Goal: Task Accomplishment & Management: Manage account settings

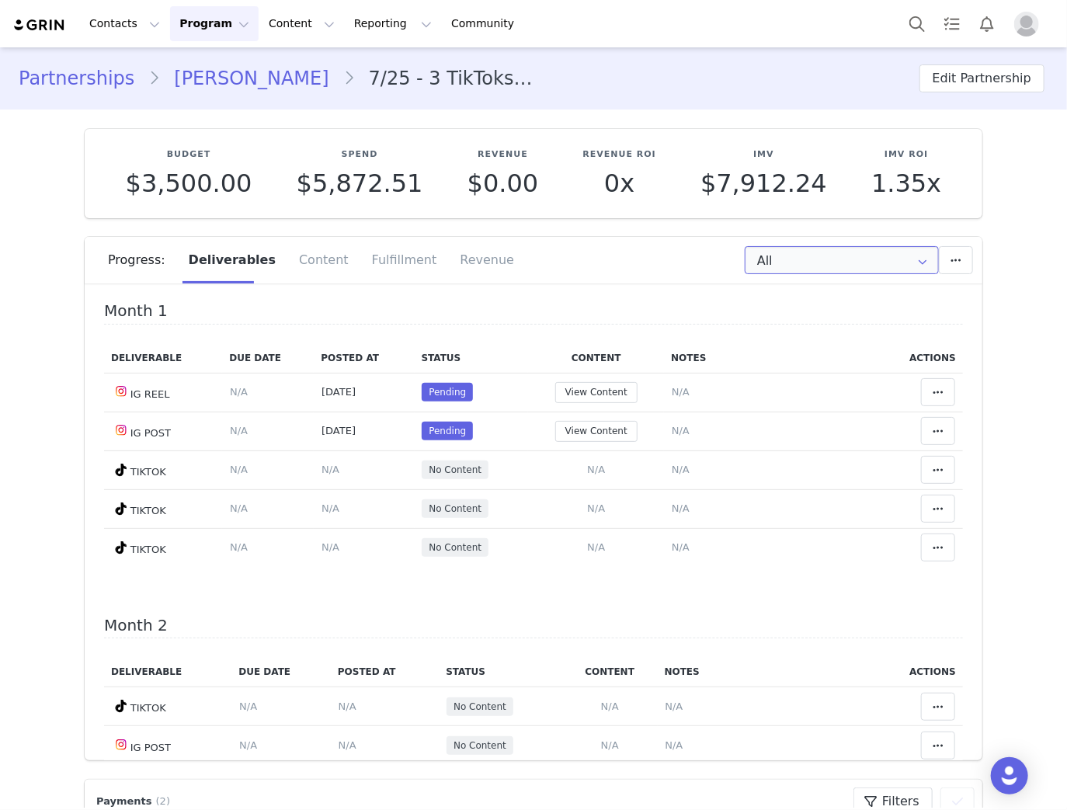
click at [834, 266] on input "All" at bounding box center [841, 260] width 194 height 28
click at [810, 376] on li "All Months" at bounding box center [842, 381] width 202 height 26
click at [664, 388] on td "Notes Save Cancel N/A" at bounding box center [771, 392] width 215 height 39
click at [671, 387] on span "N/A" at bounding box center [680, 392] width 18 height 12
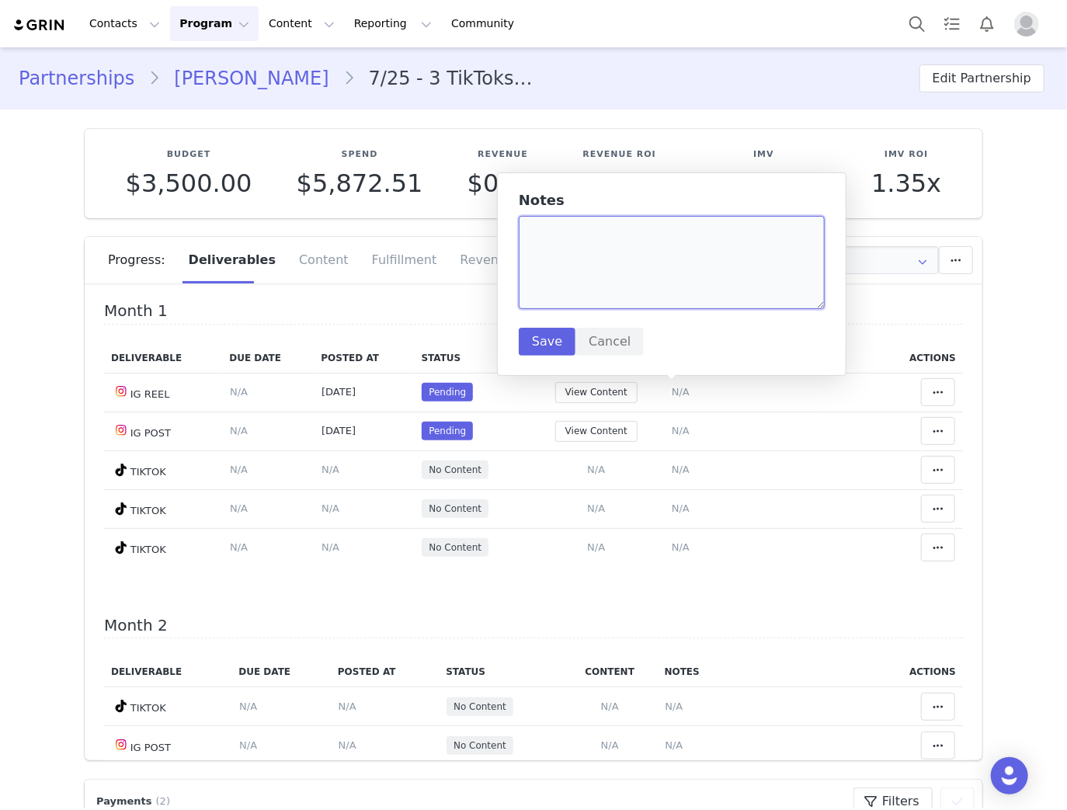
click at [634, 276] on textarea at bounding box center [672, 262] width 306 height 93
paste textarea "https://www.instagram.com/reel/DO6OfGIjMDS/"
type textarea "https://www.instagram.com/reel/DO6OfGIjMDS/"
click at [549, 331] on button "Save" at bounding box center [547, 342] width 57 height 28
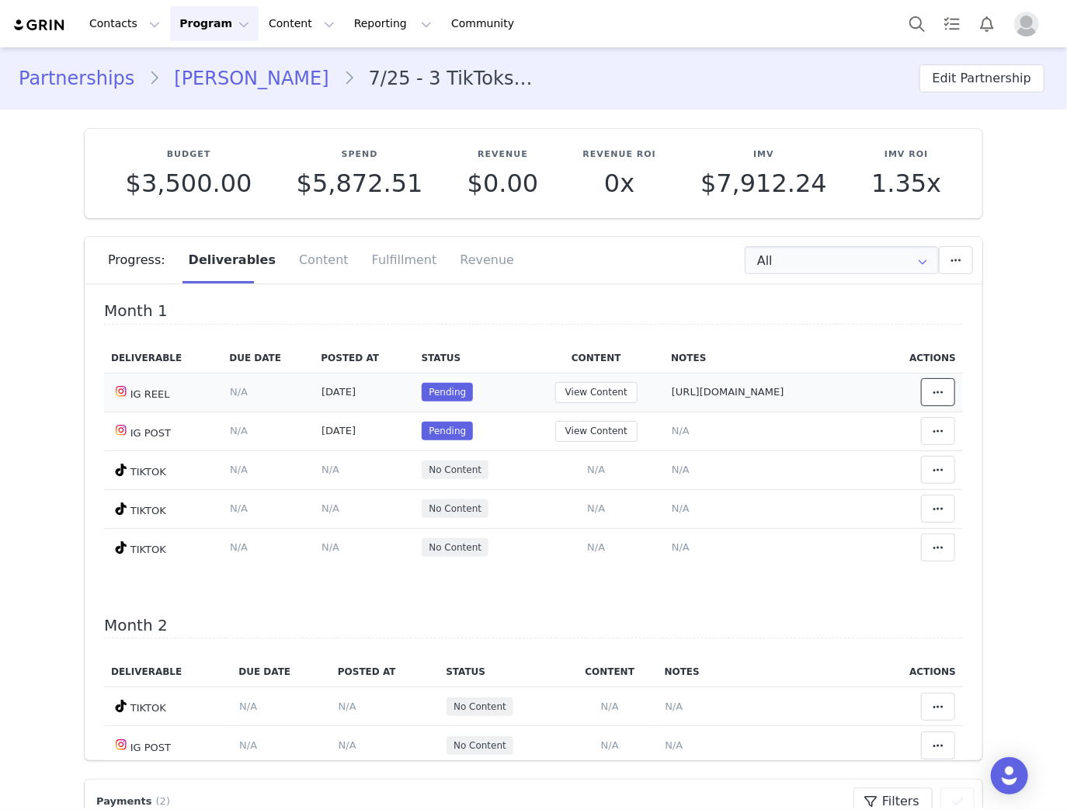
click at [932, 392] on icon at bounding box center [937, 392] width 11 height 12
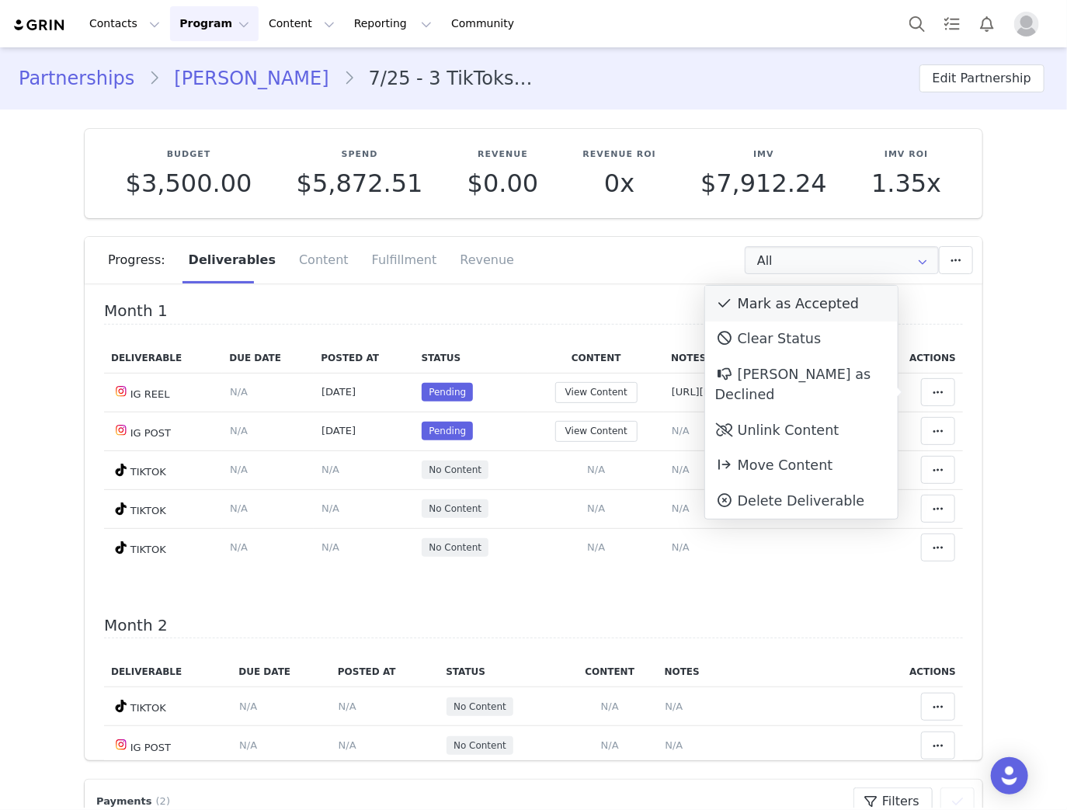
click at [780, 306] on div "Mark as Accepted" at bounding box center [801, 304] width 193 height 36
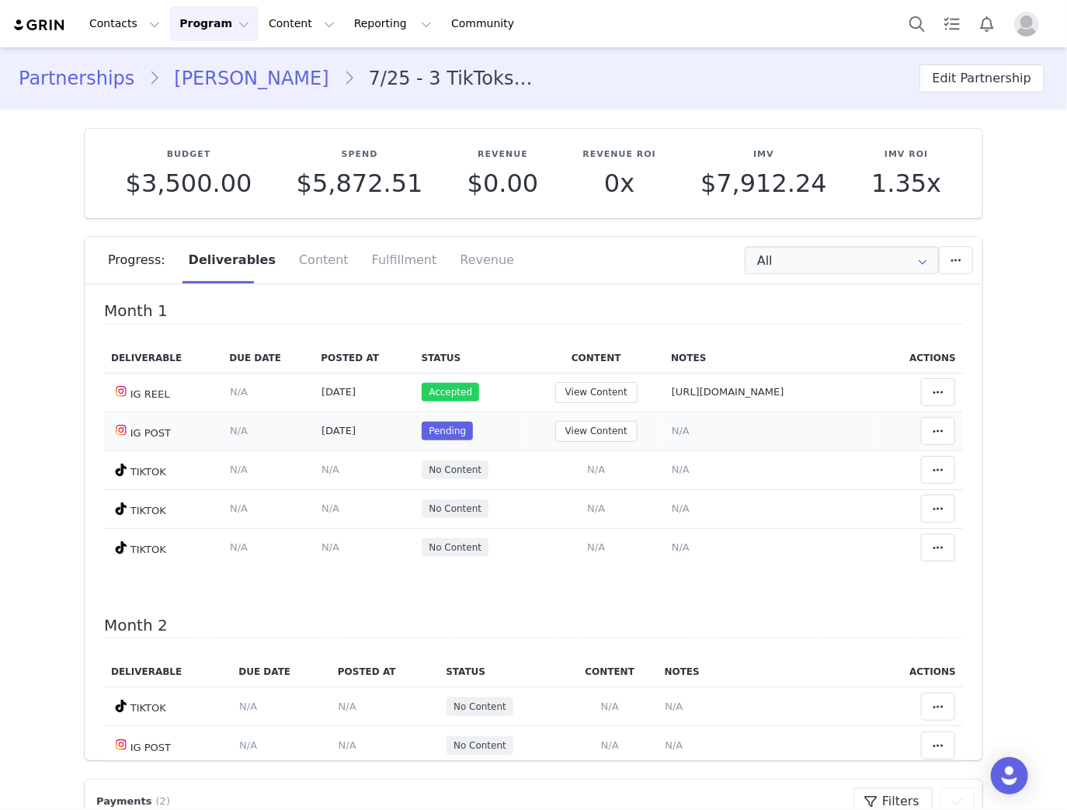
click at [671, 432] on span "N/A" at bounding box center [680, 431] width 18 height 12
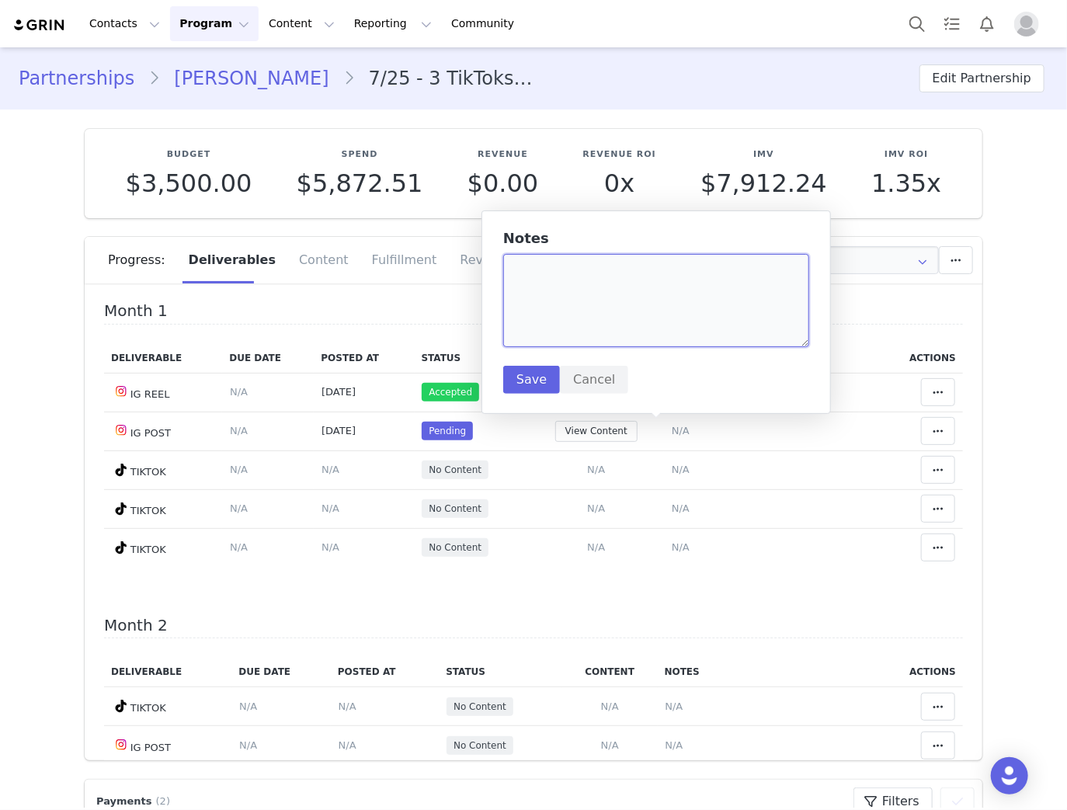
click at [635, 301] on textarea at bounding box center [656, 300] width 306 height 93
paste textarea "https://www.instagram.com/p/DPORPomDEu9/"
type textarea "https://www.instagram.com/p/DPORPomDEu9/"
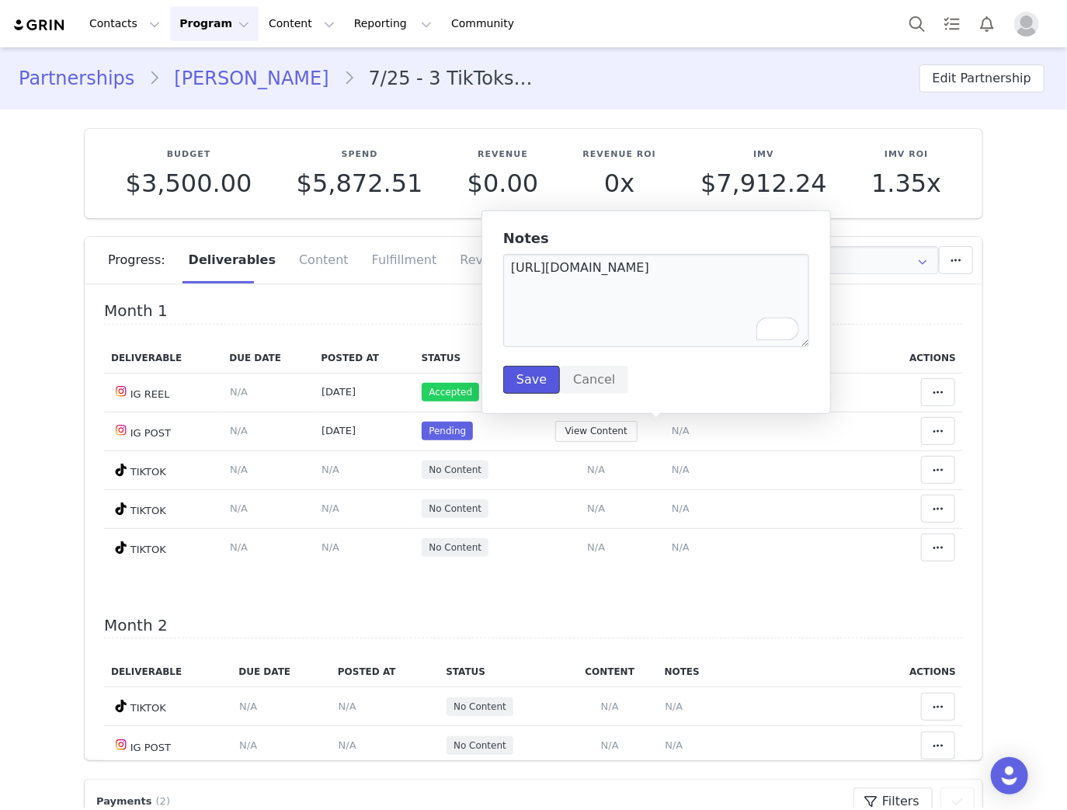
click at [530, 380] on button "Save" at bounding box center [531, 380] width 57 height 28
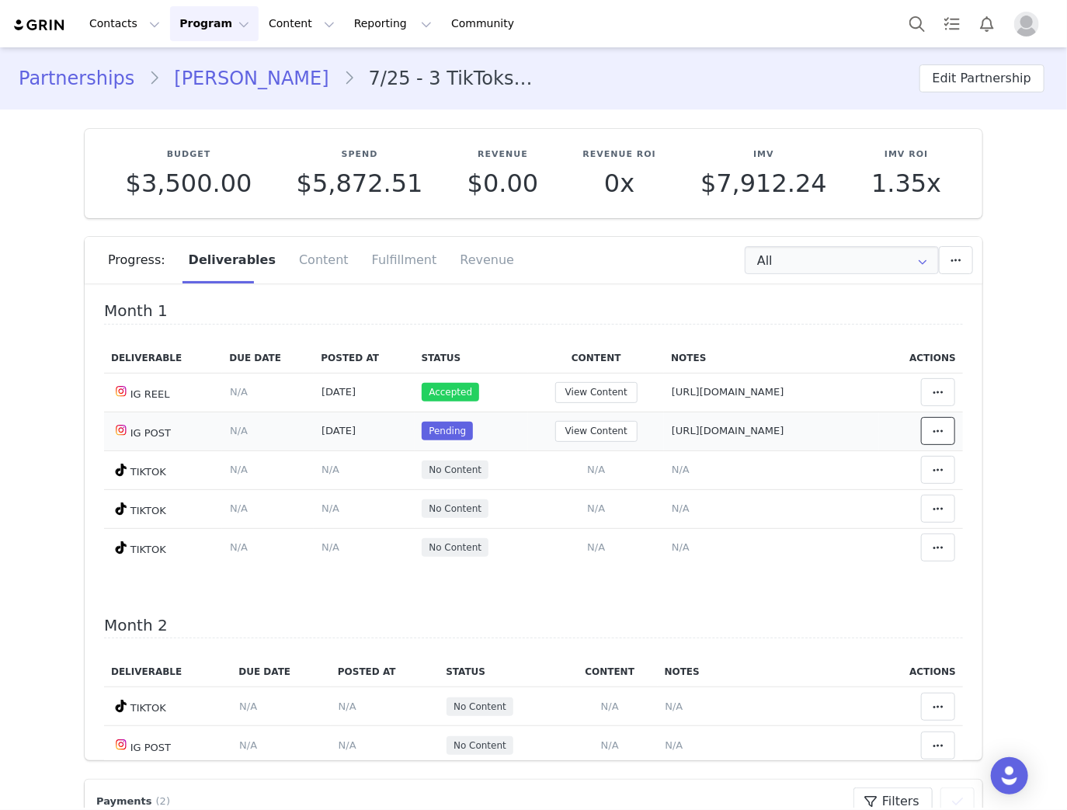
click at [932, 435] on icon at bounding box center [937, 431] width 11 height 12
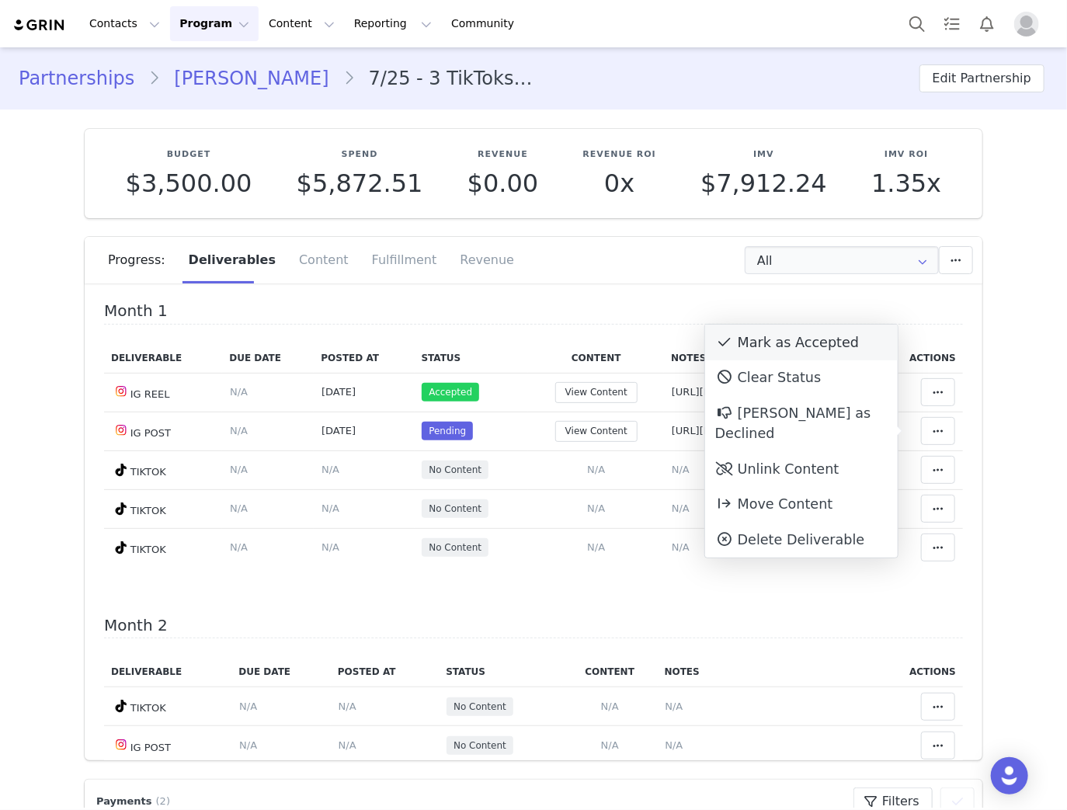
click at [768, 340] on div "Mark as Accepted" at bounding box center [801, 342] width 193 height 36
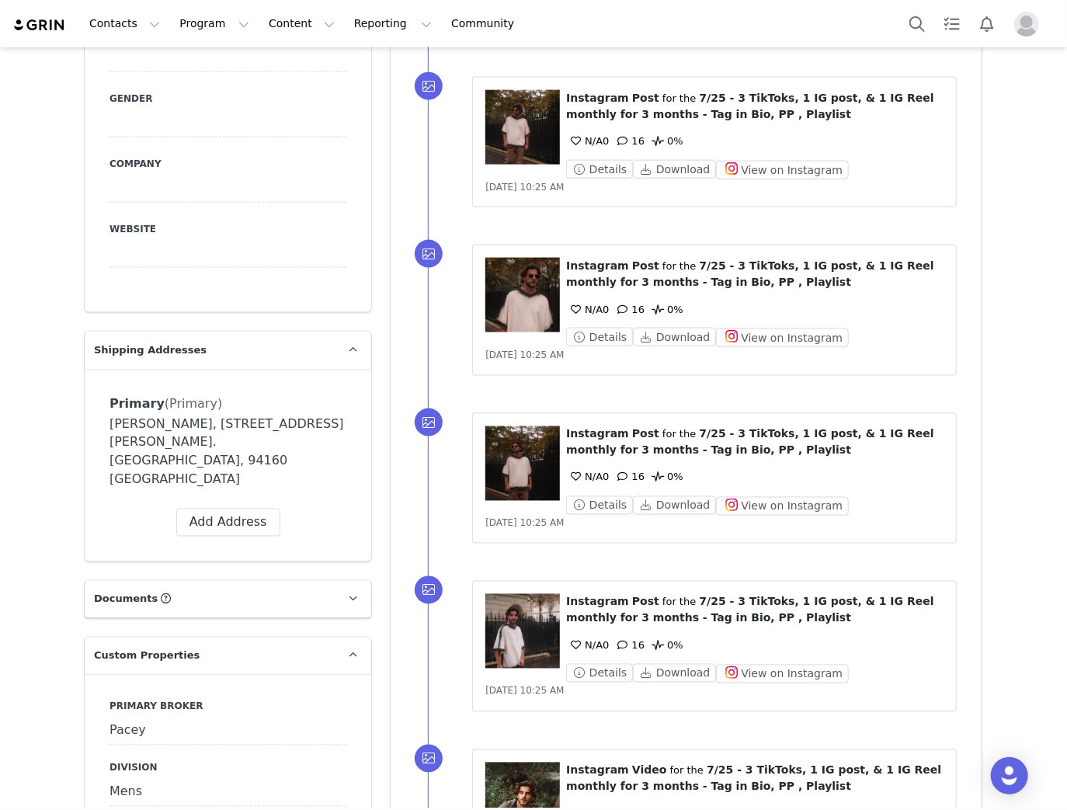
scroll to position [64, 0]
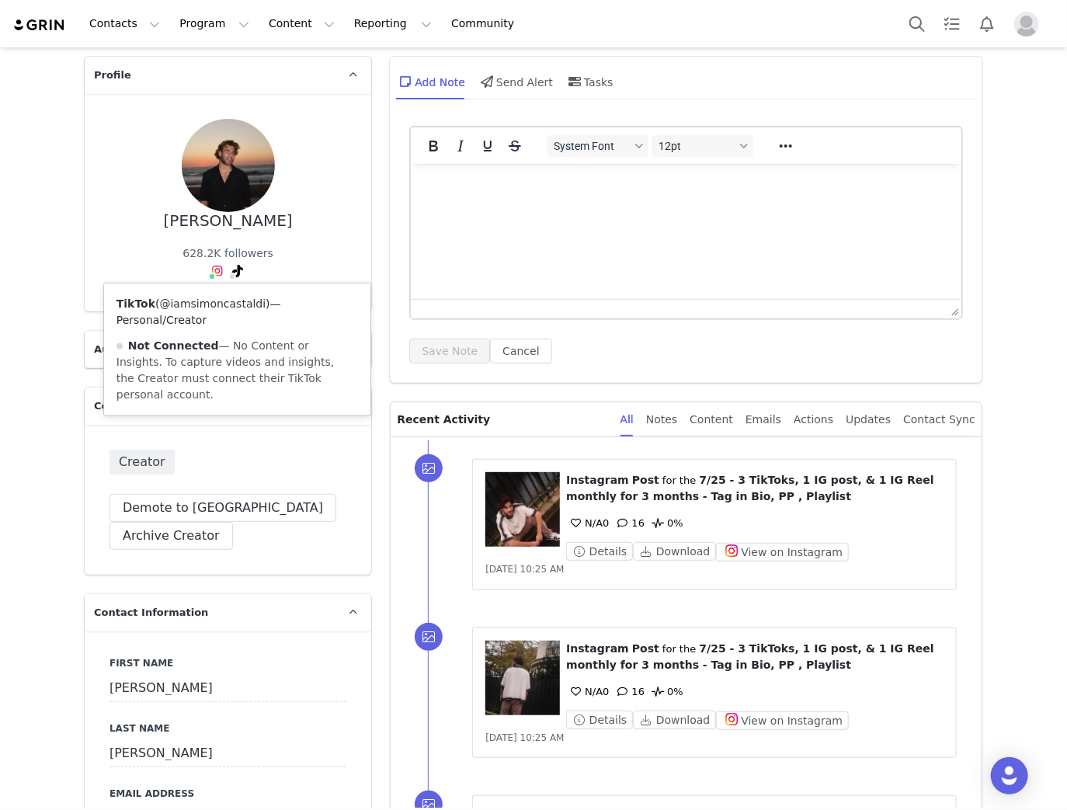
click at [225, 297] on link "@iamsimoncastaldi" at bounding box center [213, 303] width 106 height 12
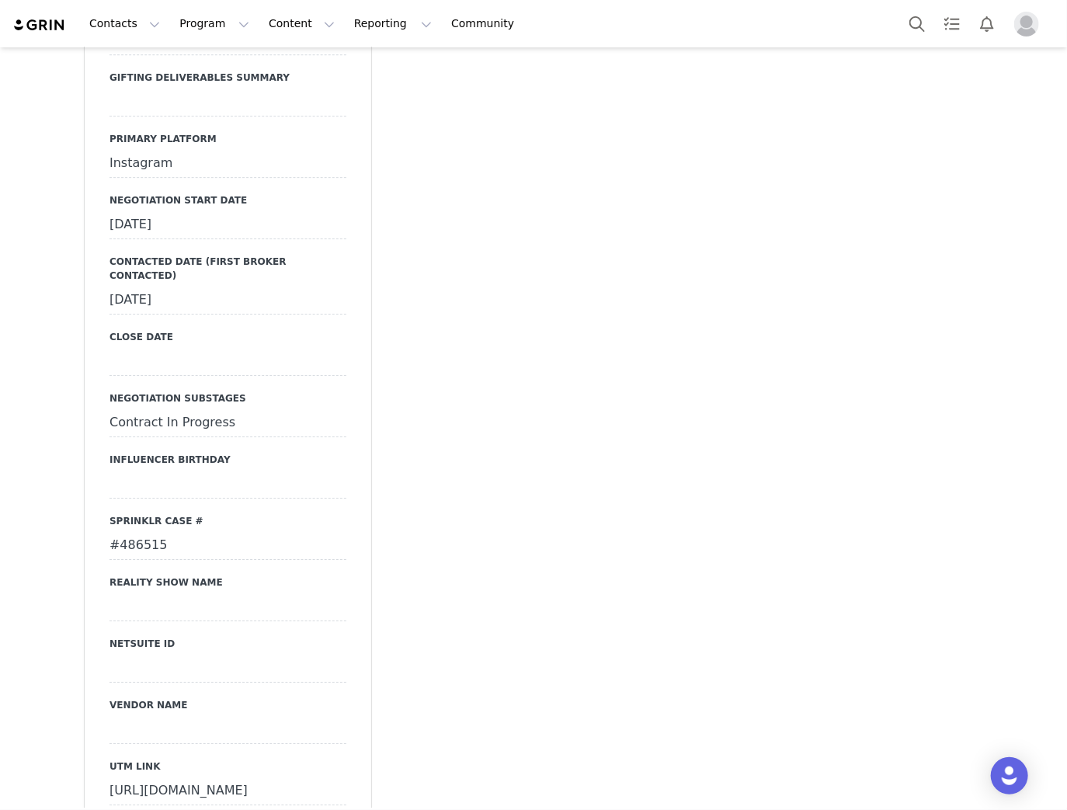
scroll to position [2362, 0]
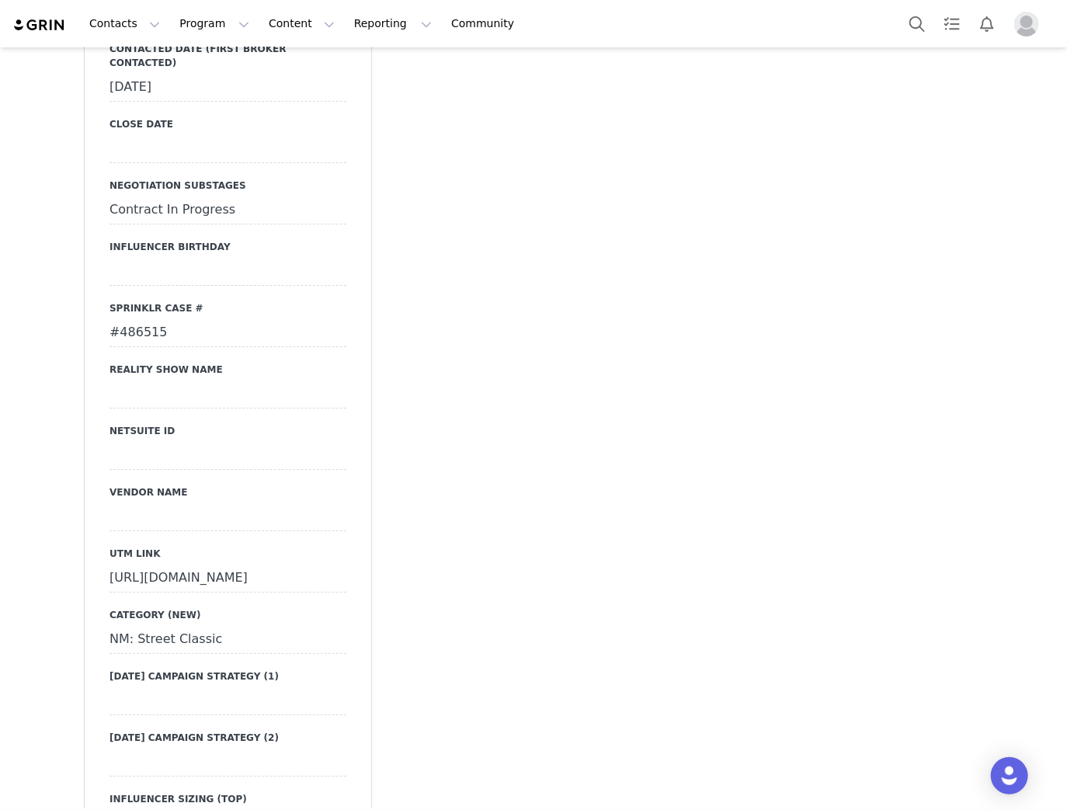
click at [132, 319] on div "#486515" at bounding box center [227, 333] width 237 height 28
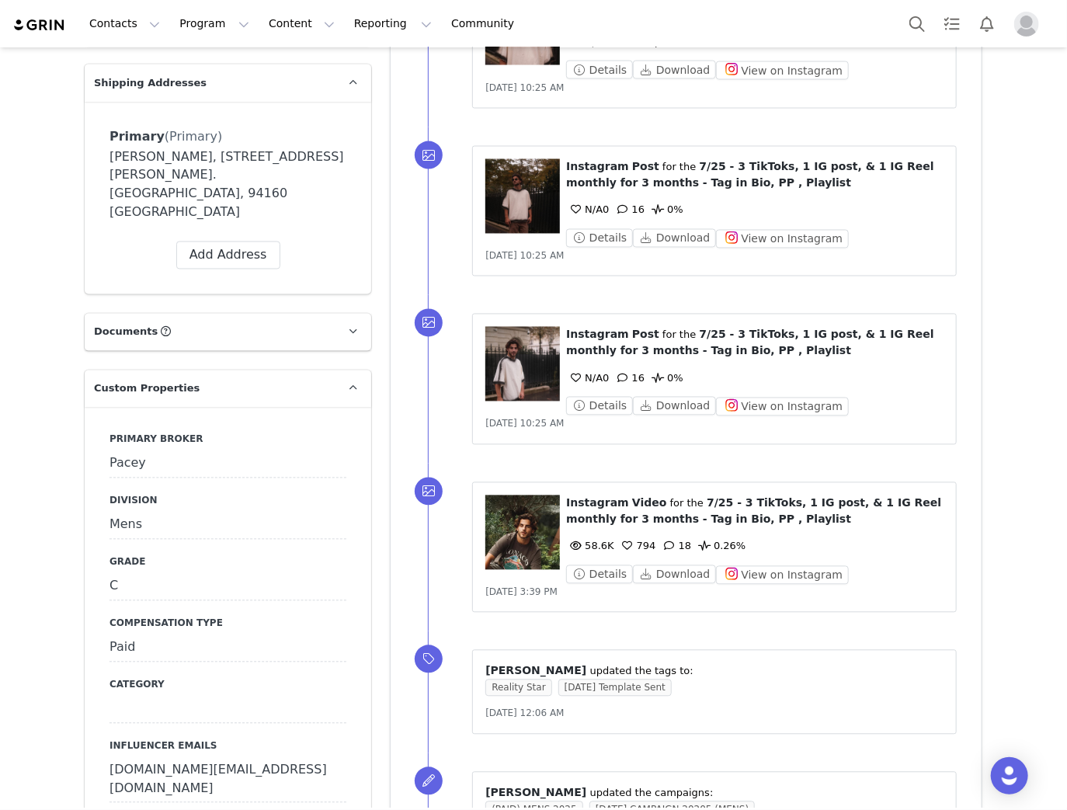
scroll to position [1428, 0]
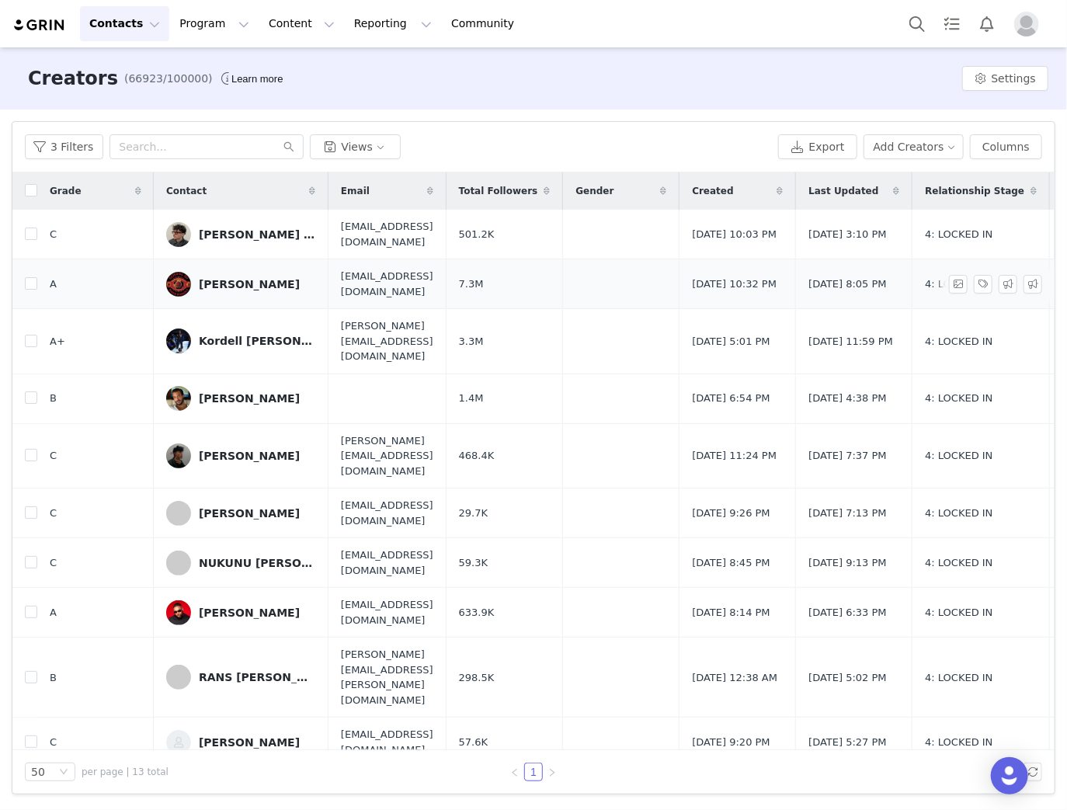
scroll to position [102, 0]
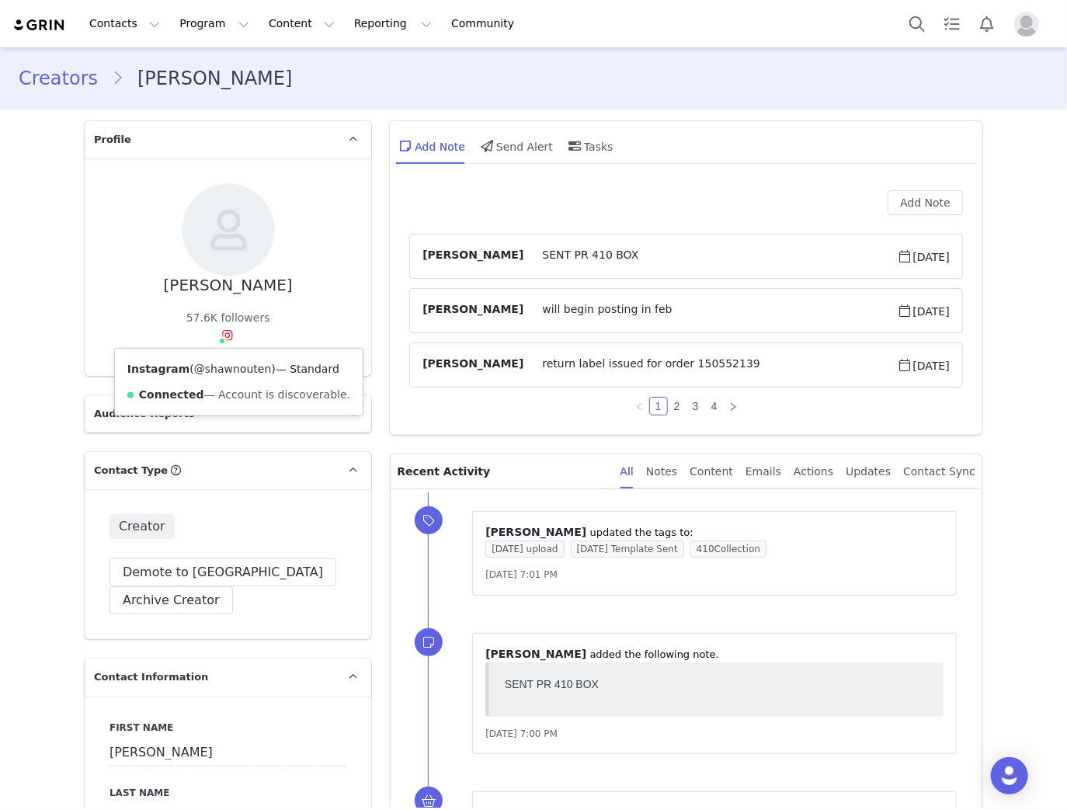
drag, startPoint x: 255, startPoint y: 366, endPoint x: 192, endPoint y: 363, distance: 63.0
click at [192, 363] on span "( @shawnouten )" at bounding box center [231, 369] width 85 height 12
copy link "shawnouten"
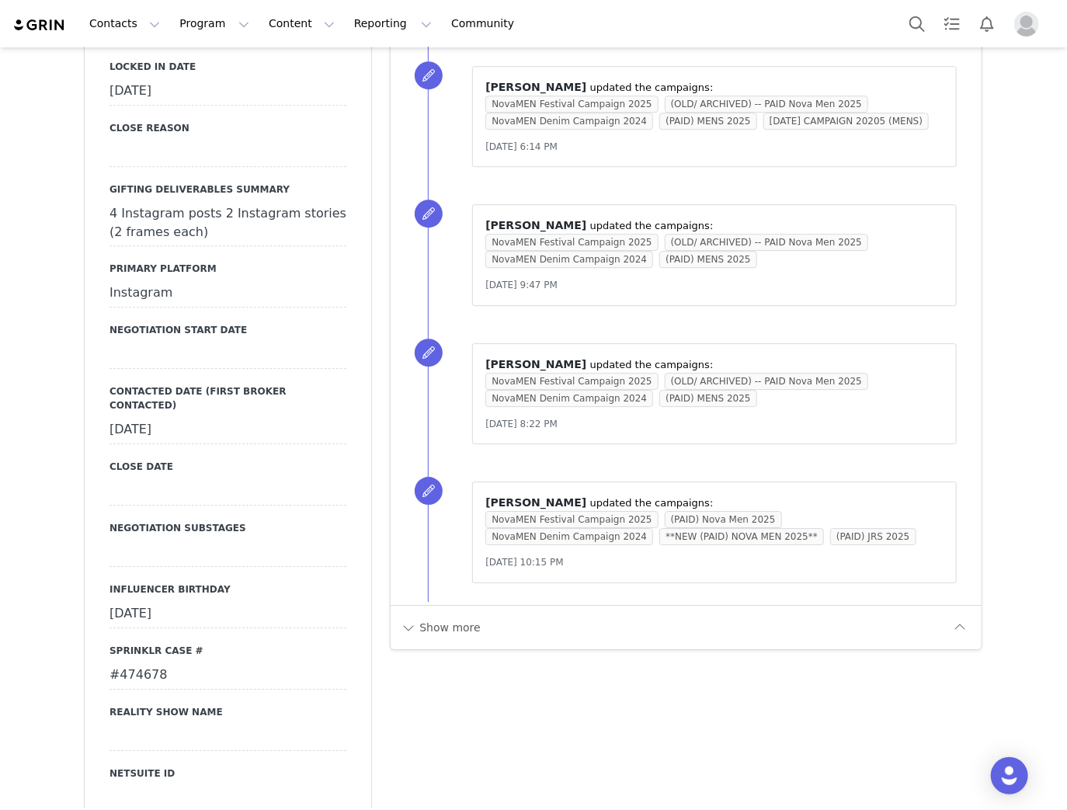
scroll to position [2298, 0]
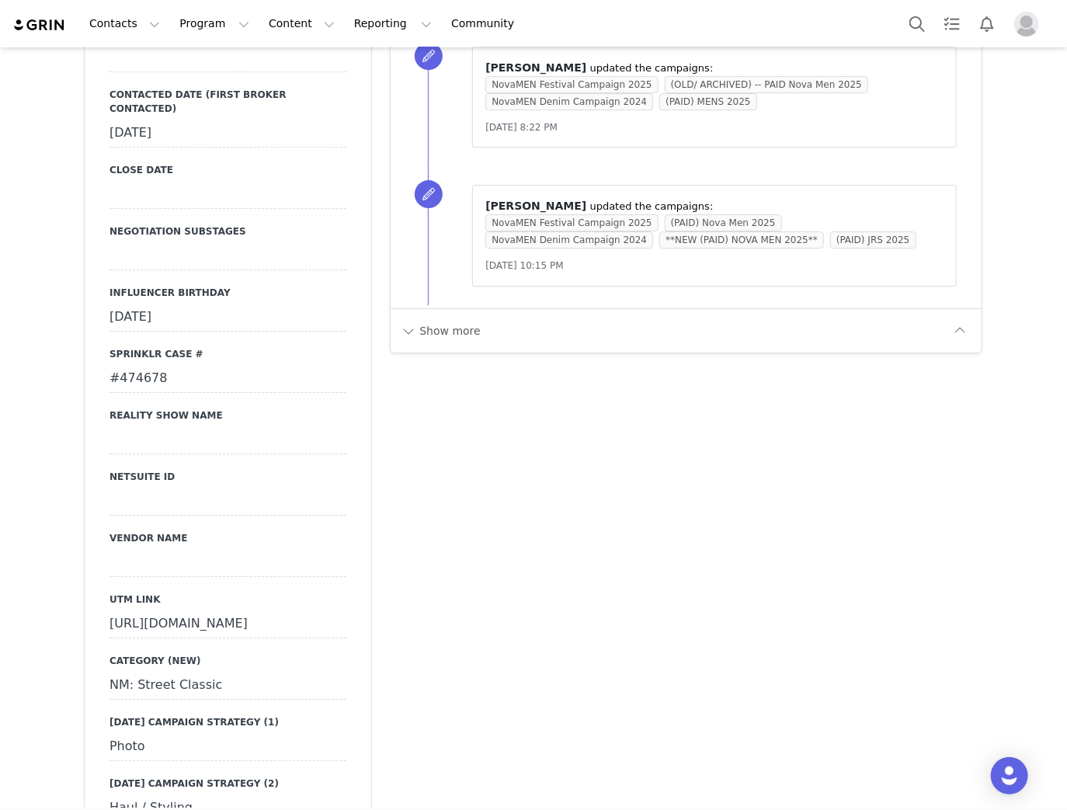
click at [140, 365] on div "#474678" at bounding box center [227, 379] width 237 height 28
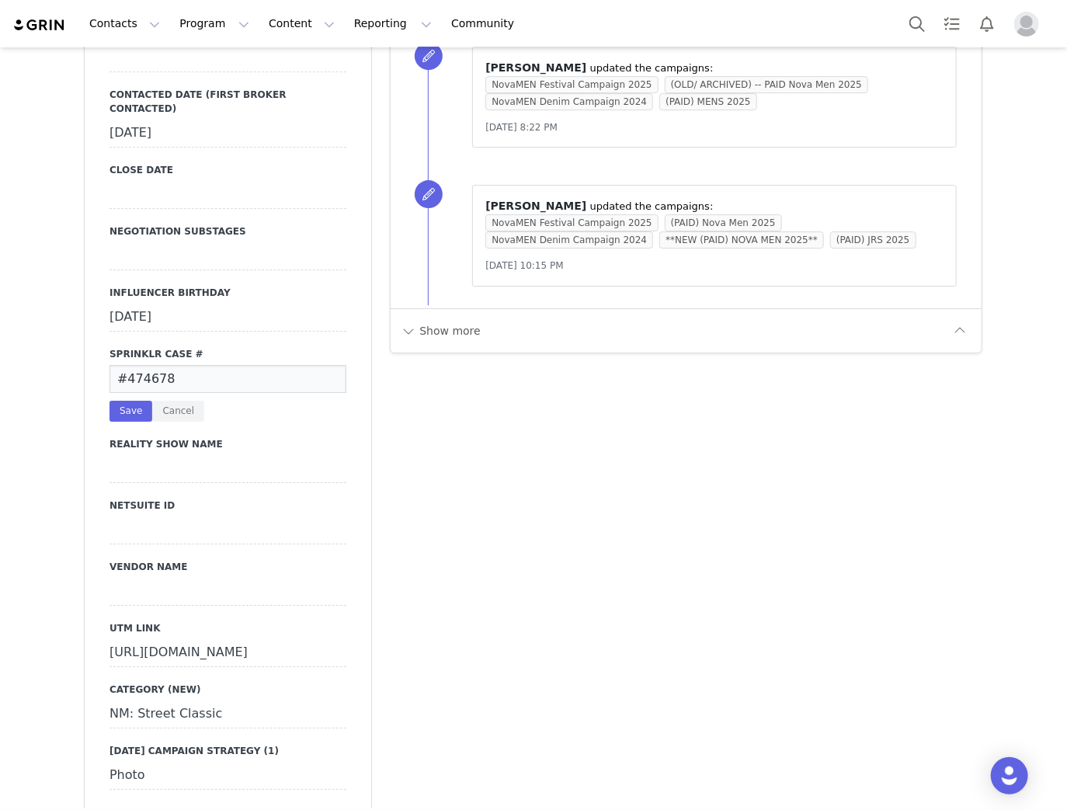
click at [140, 365] on input "#474678" at bounding box center [227, 379] width 237 height 28
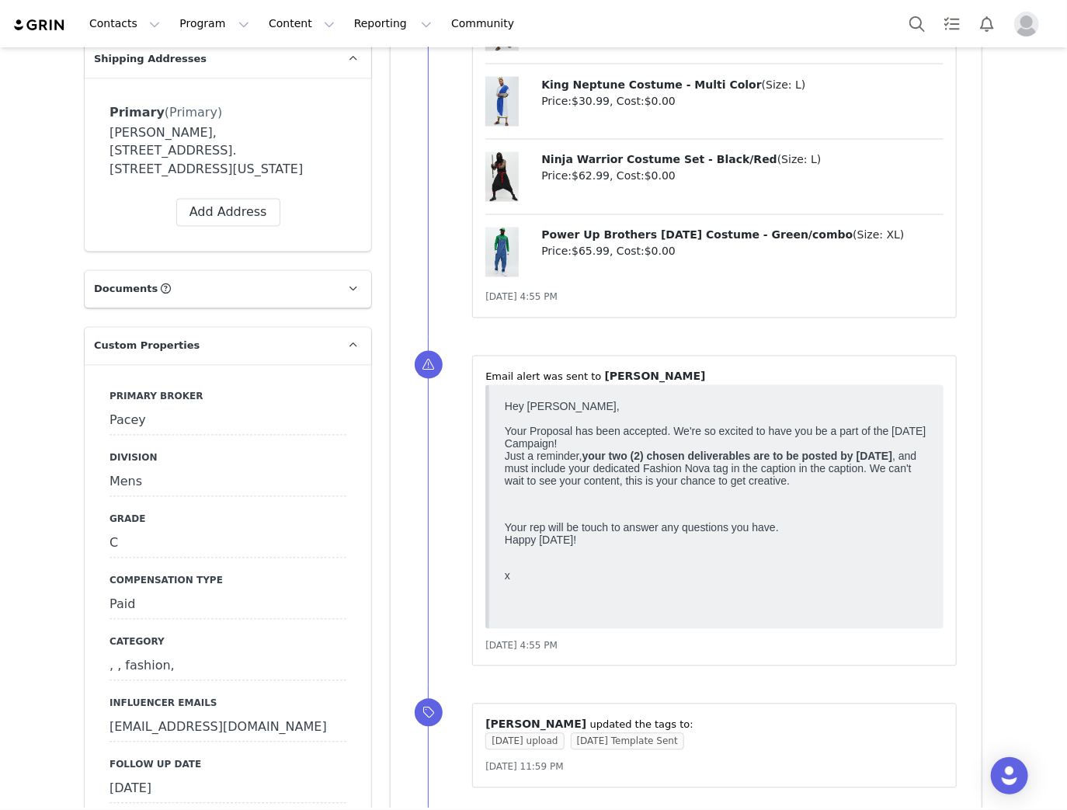
scroll to position [1552, 0]
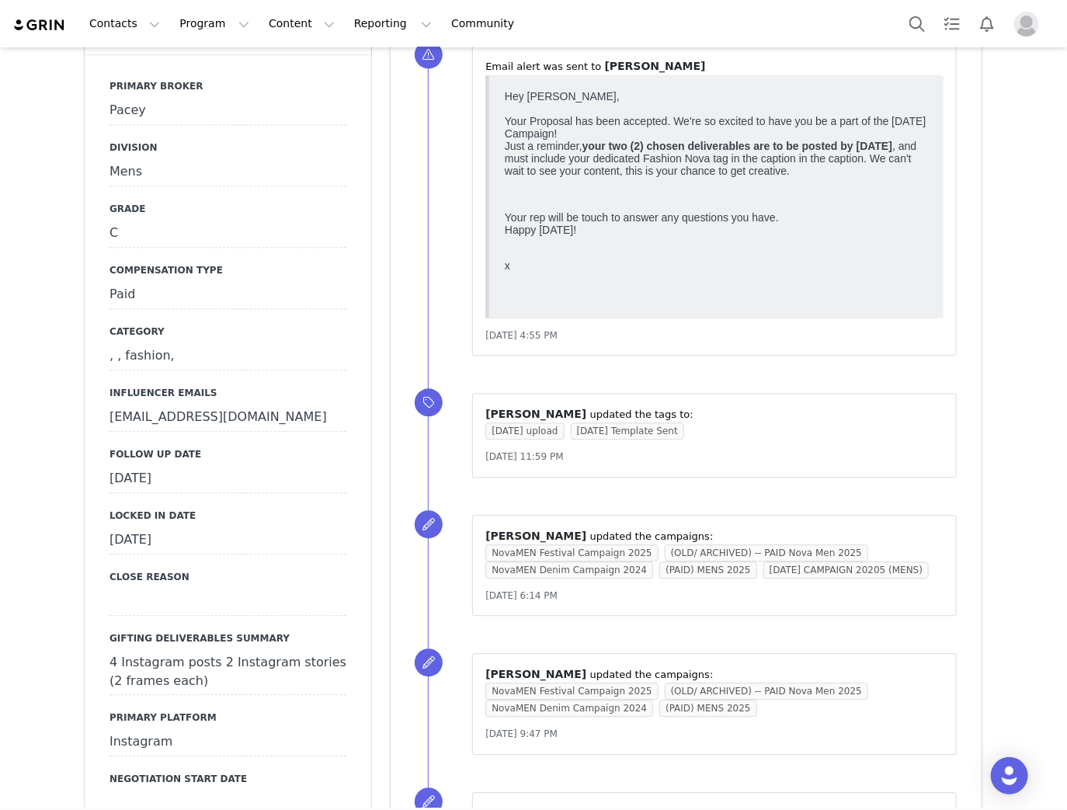
click at [177, 465] on div "September 12th, 2025" at bounding box center [227, 479] width 237 height 28
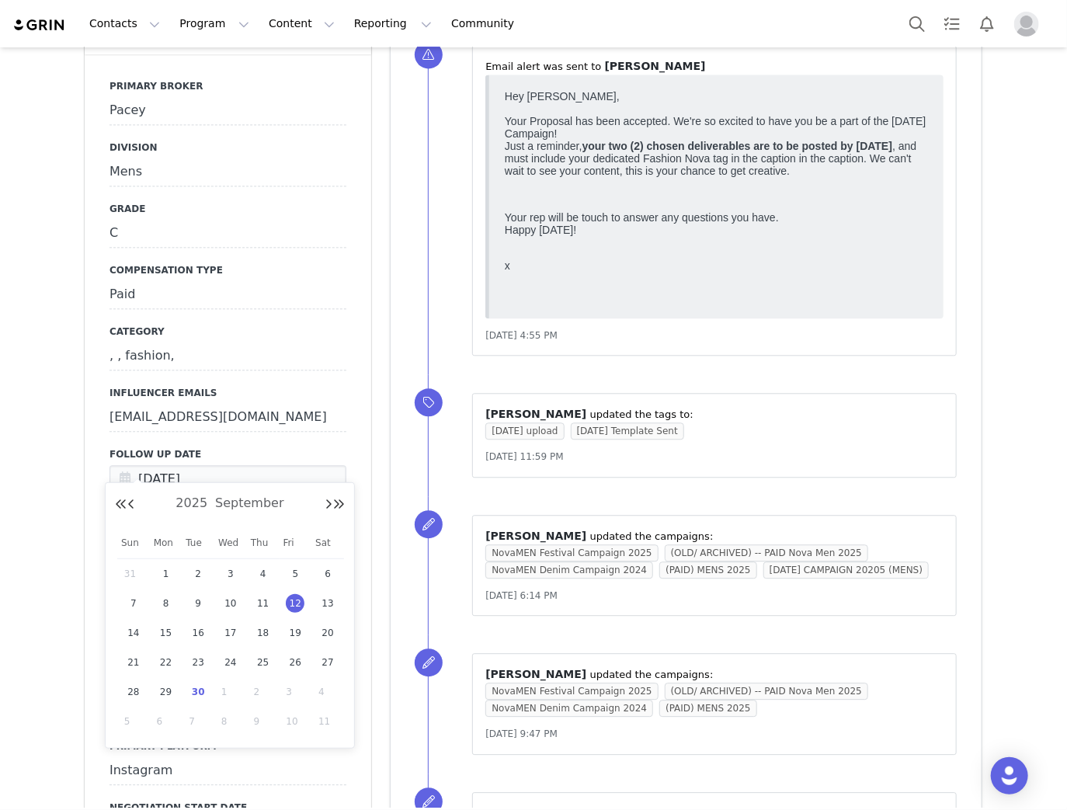
click at [184, 686] on div "30" at bounding box center [198, 691] width 33 height 23
type input "[DATE]"
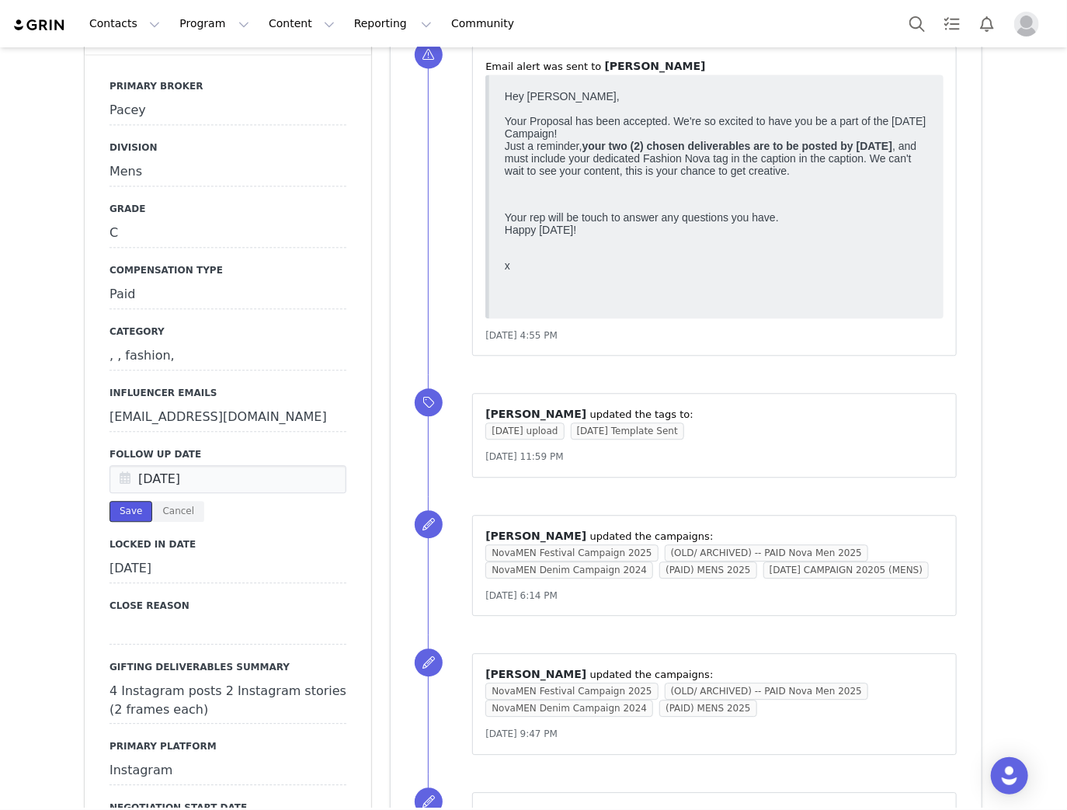
click at [121, 501] on button "Save" at bounding box center [130, 511] width 43 height 21
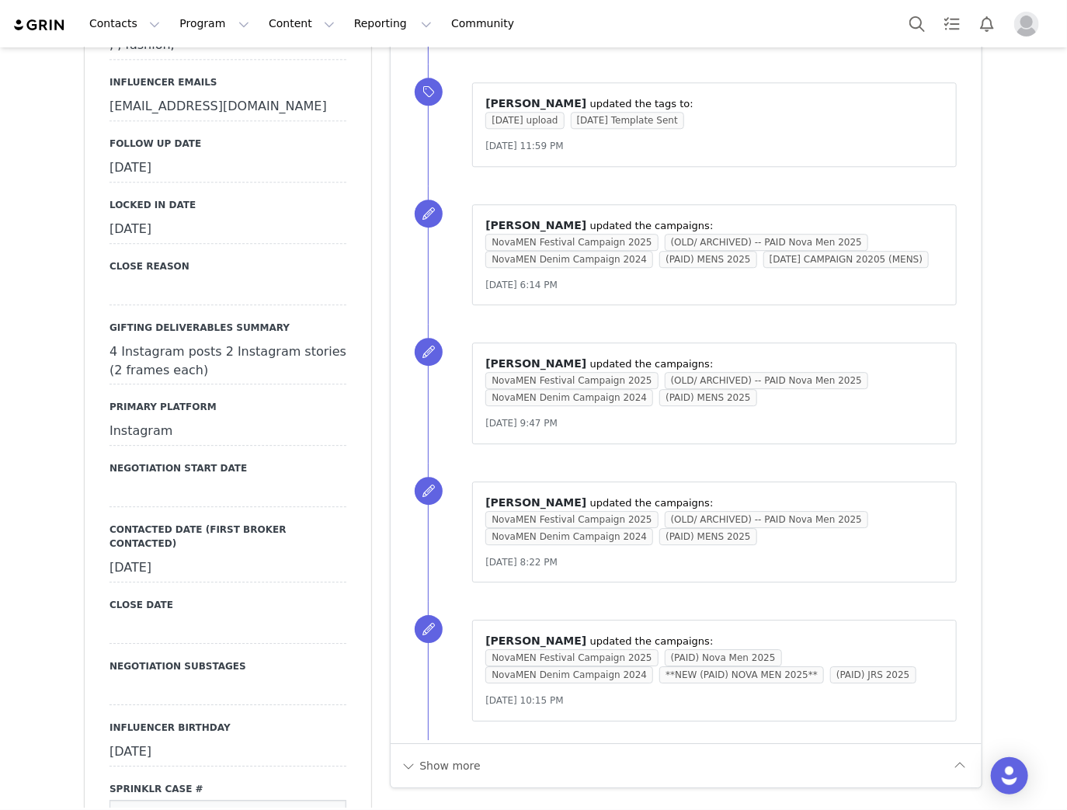
scroll to position [2111, 0]
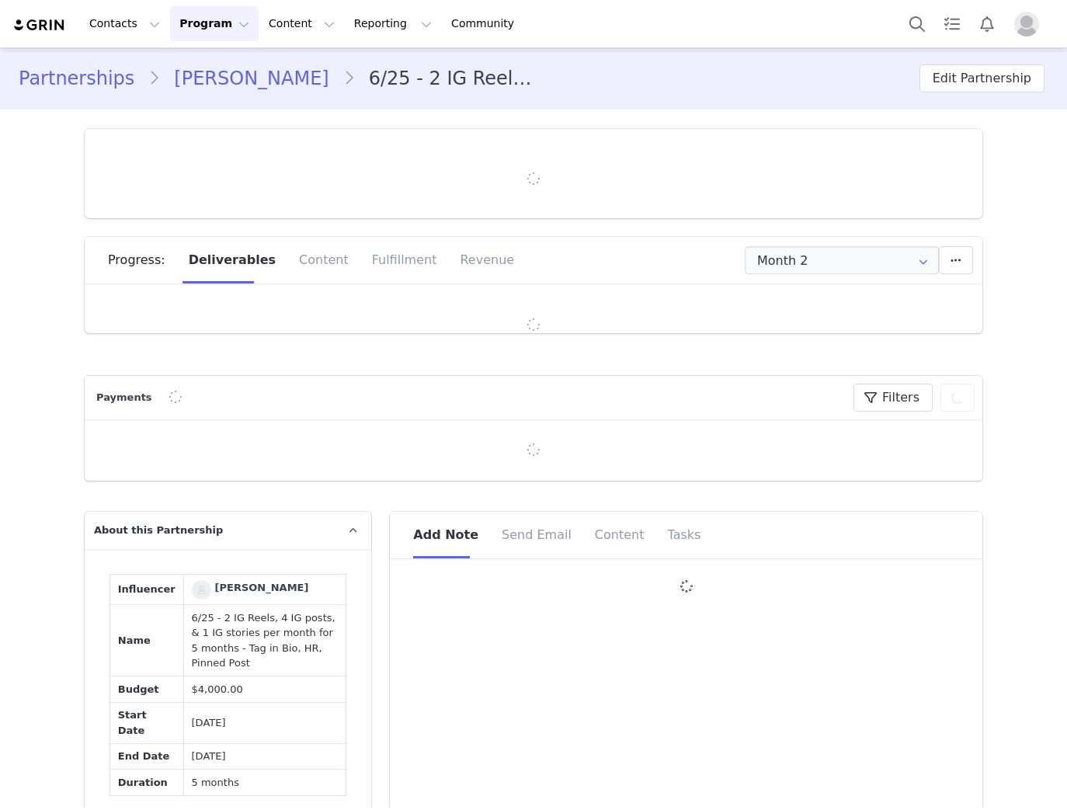
type input "+1 ([GEOGRAPHIC_DATA])"
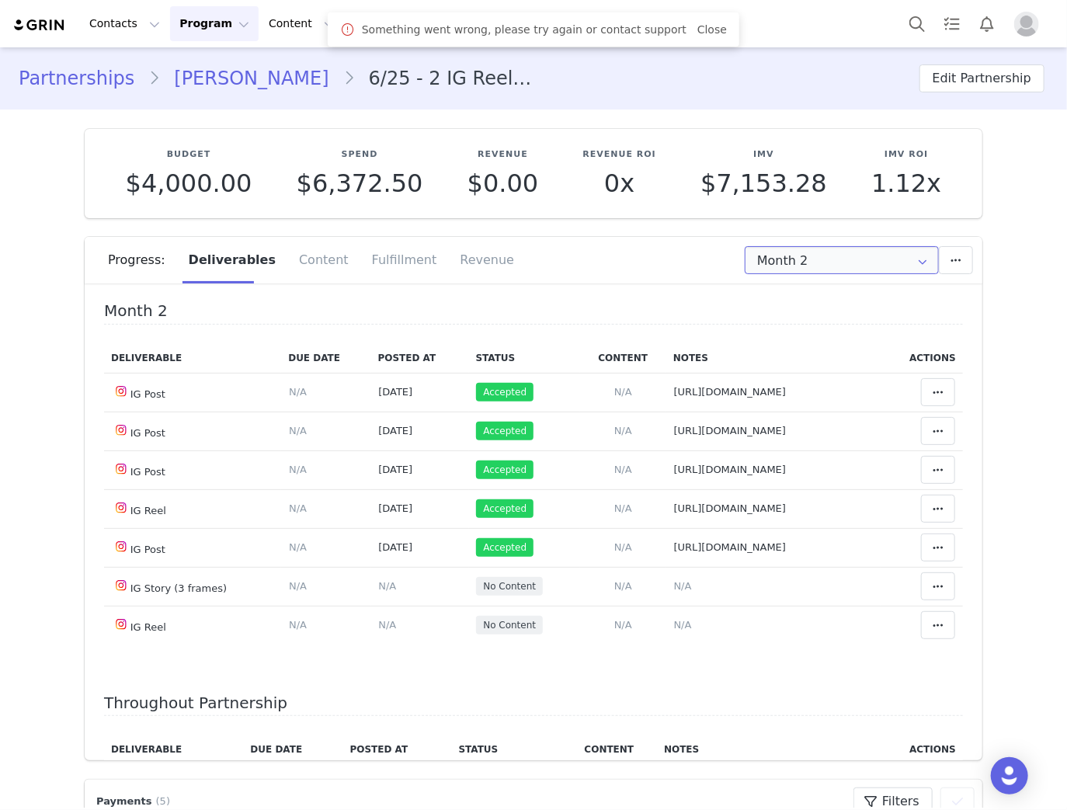
click at [832, 255] on input "Month 2" at bounding box center [841, 260] width 194 height 28
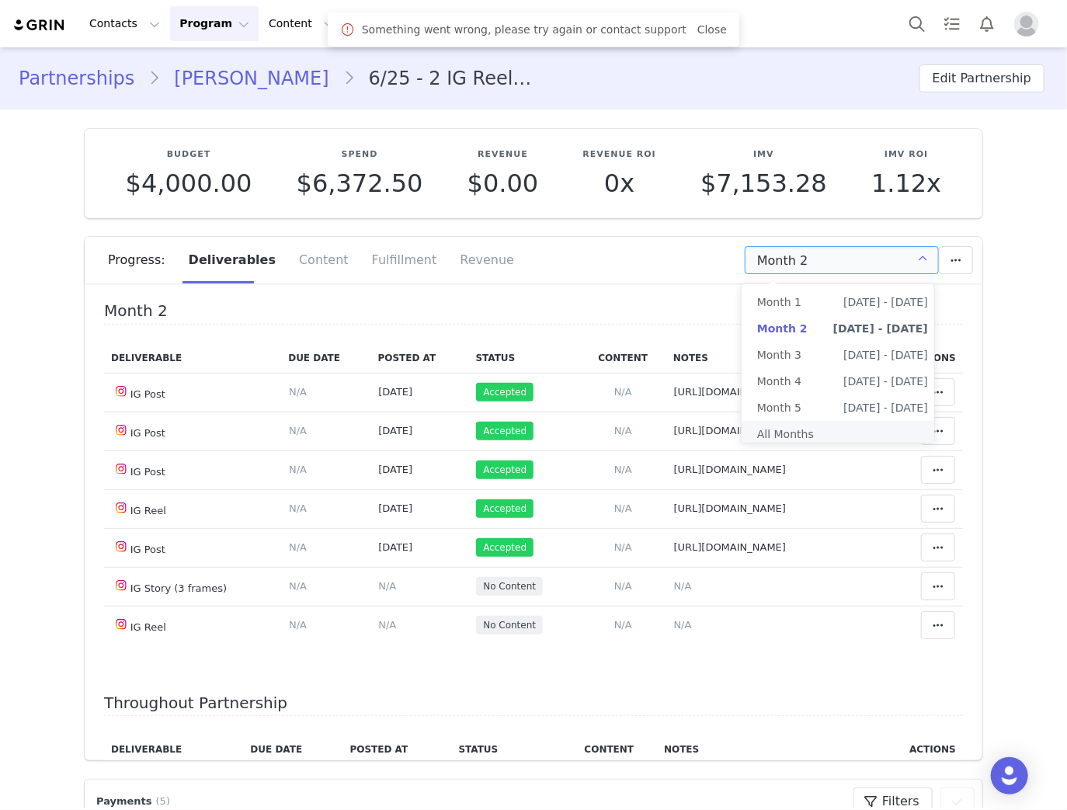
click at [824, 442] on li "All Months" at bounding box center [842, 434] width 202 height 26
type input "All"
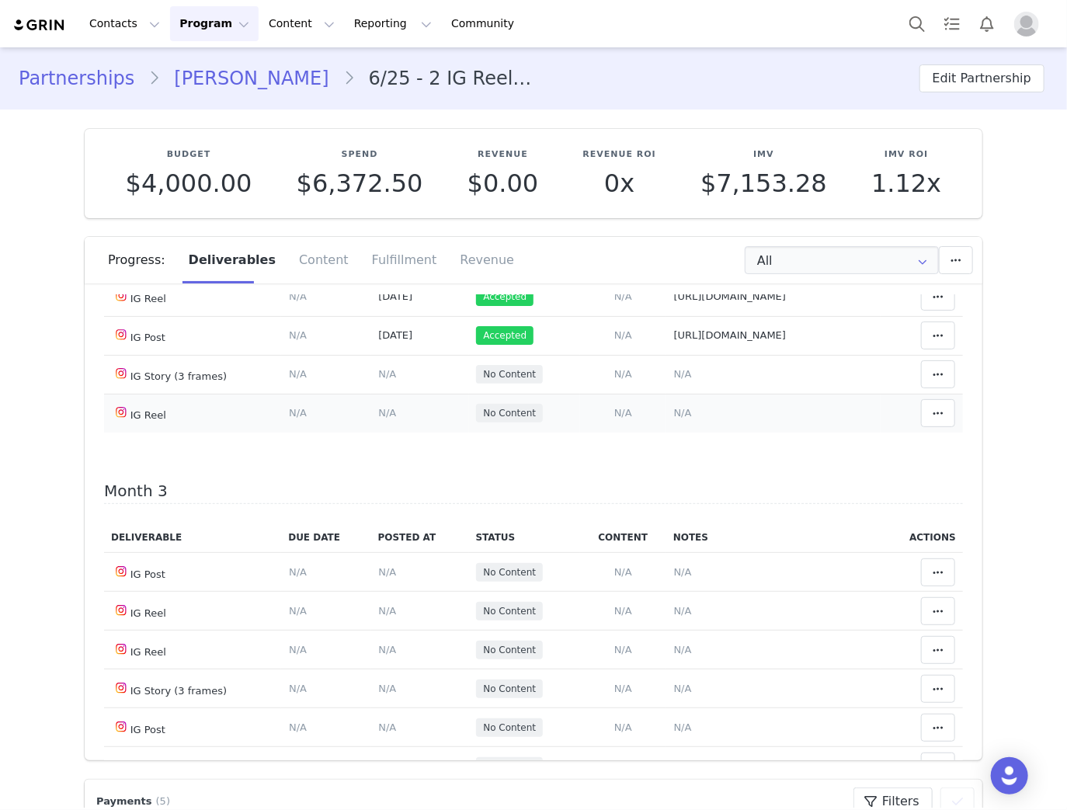
scroll to position [559, 0]
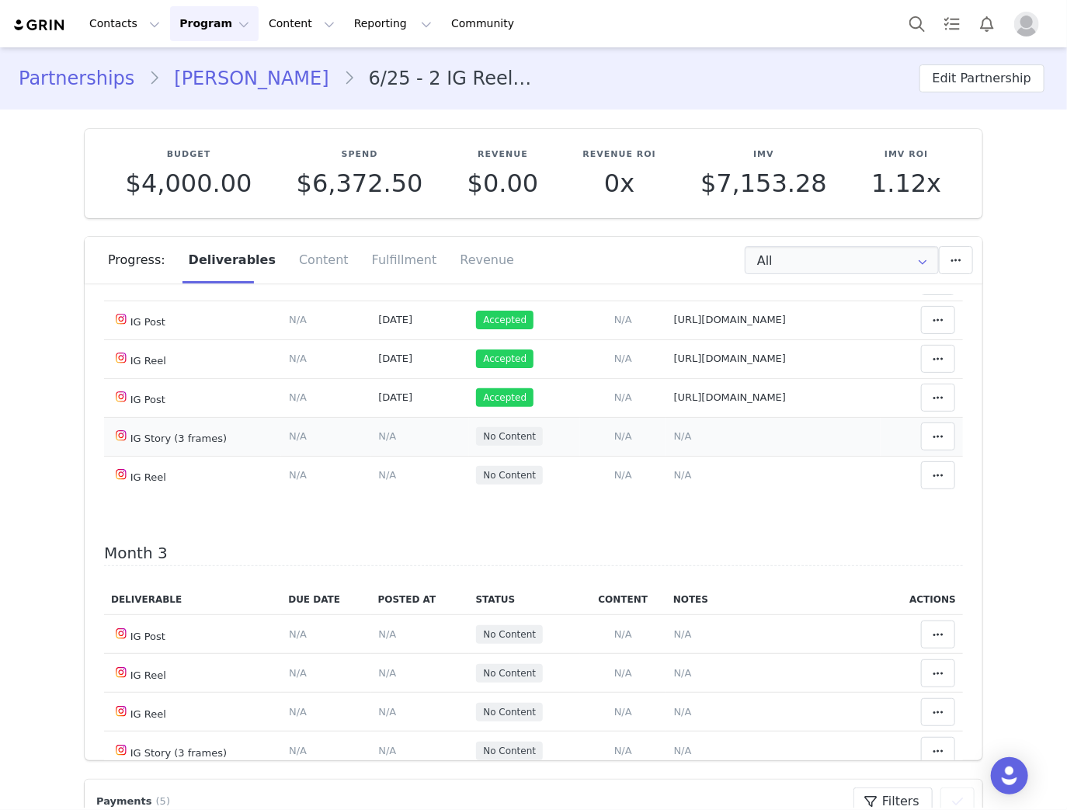
click at [674, 442] on span "N/A" at bounding box center [683, 436] width 18 height 12
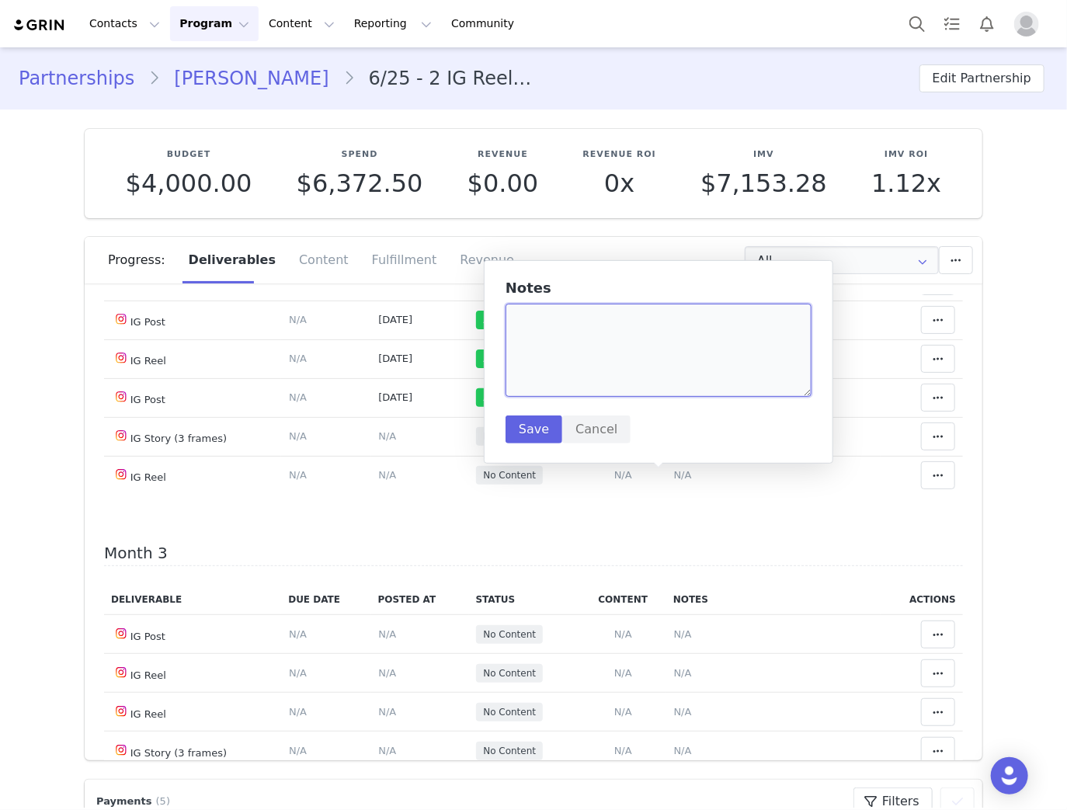
click at [644, 376] on textarea at bounding box center [658, 350] width 306 height 93
paste textarea "[URL][DOMAIN_NAME]"
type textarea "[URL][DOMAIN_NAME]"
click at [525, 425] on button "Save" at bounding box center [533, 429] width 57 height 28
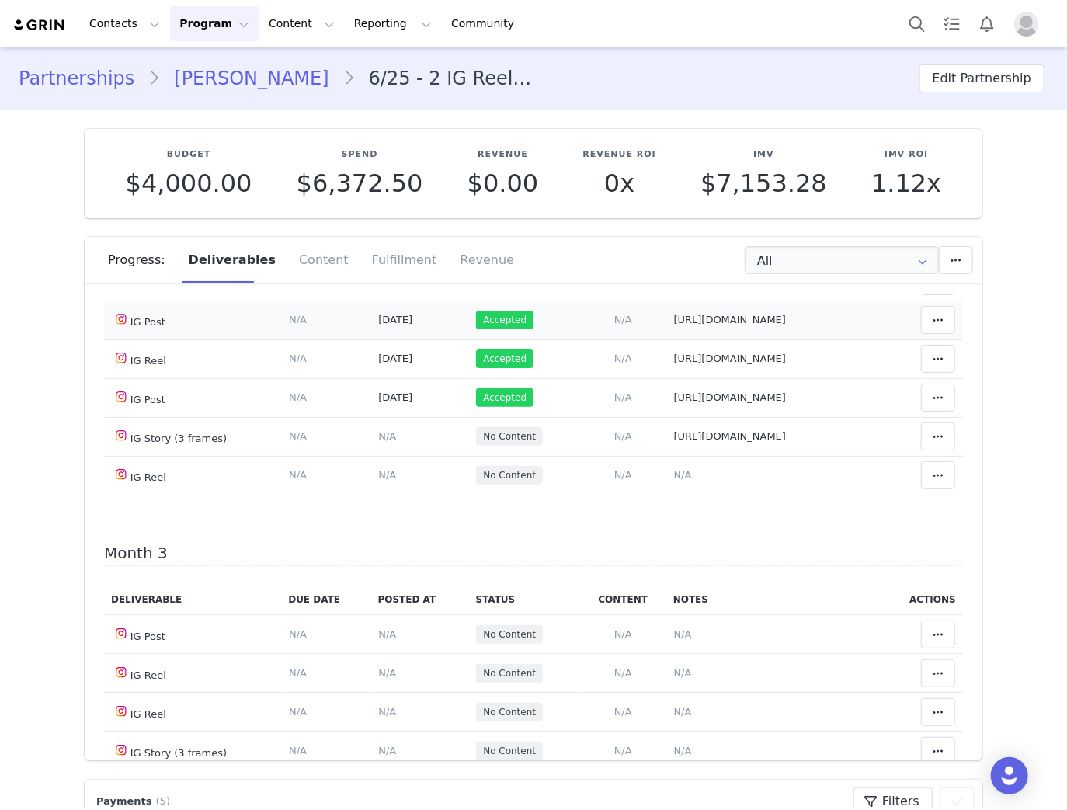
drag, startPoint x: 369, startPoint y: 488, endPoint x: 683, endPoint y: 379, distance: 332.2
click at [378, 442] on span "N/A" at bounding box center [387, 436] width 18 height 12
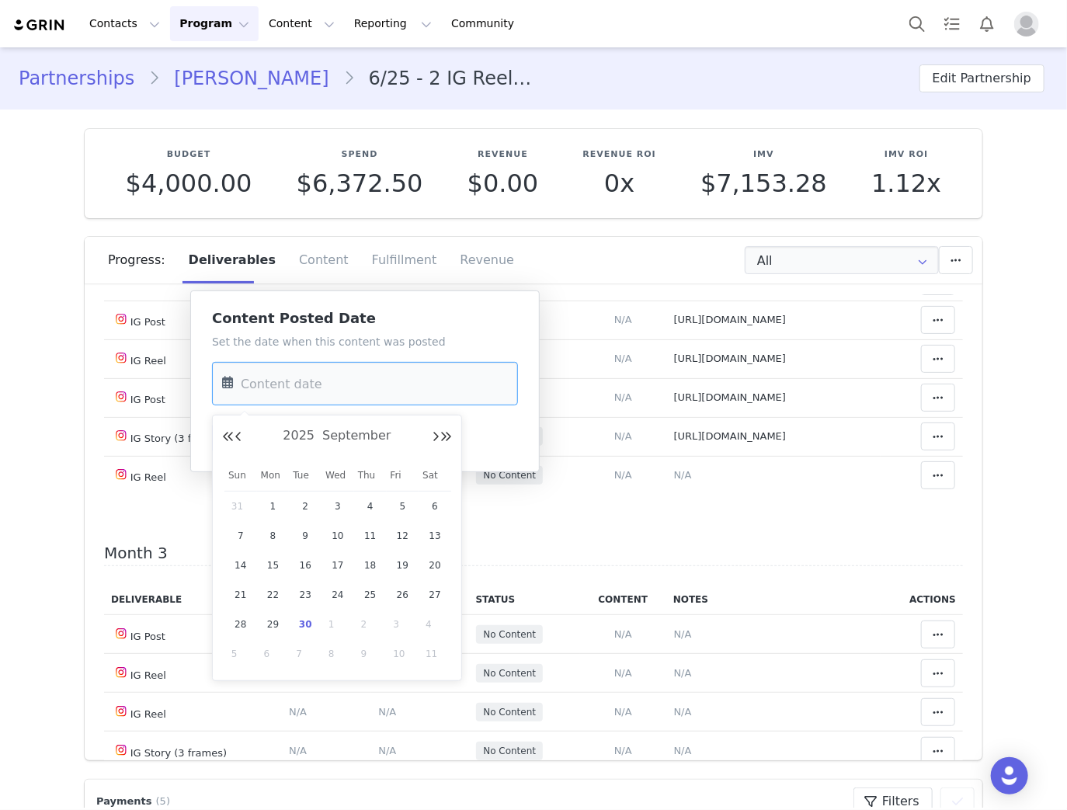
drag, startPoint x: 331, startPoint y: 374, endPoint x: 178, endPoint y: 557, distance: 238.5
click at [331, 374] on input "text" at bounding box center [365, 383] width 306 height 43
click at [298, 624] on span "30" at bounding box center [305, 624] width 19 height 19
type input "[DATE]"
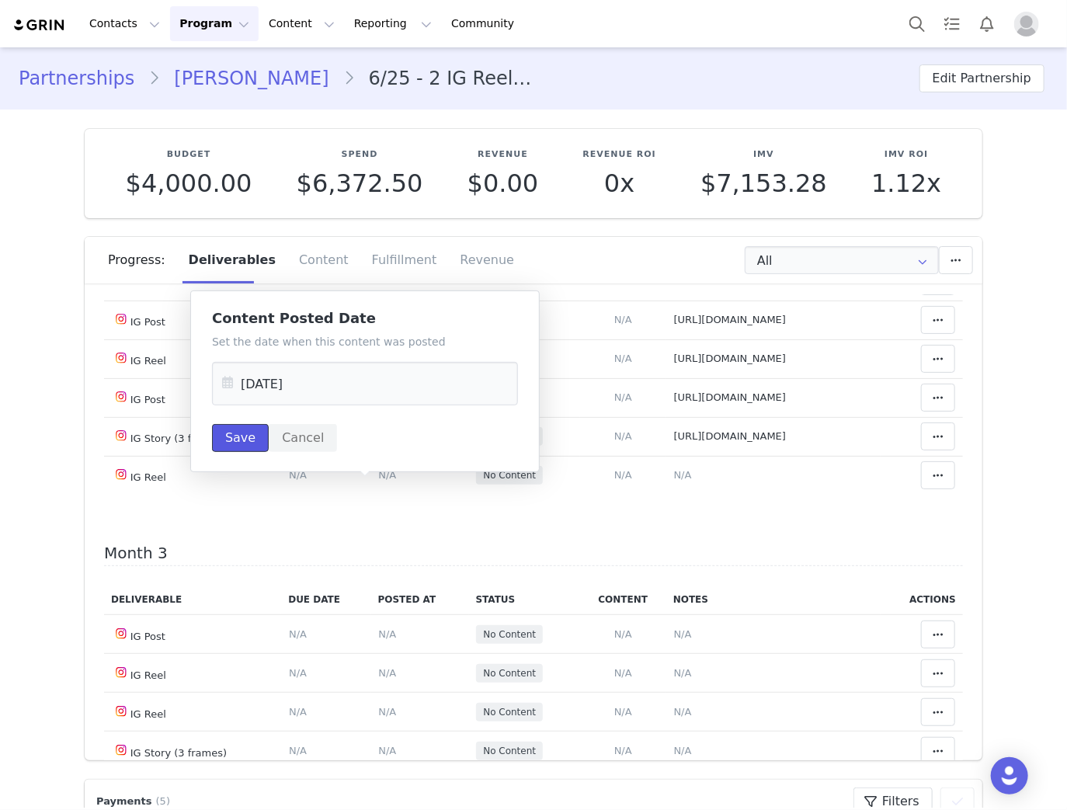
click at [228, 434] on button "Save" at bounding box center [240, 438] width 57 height 28
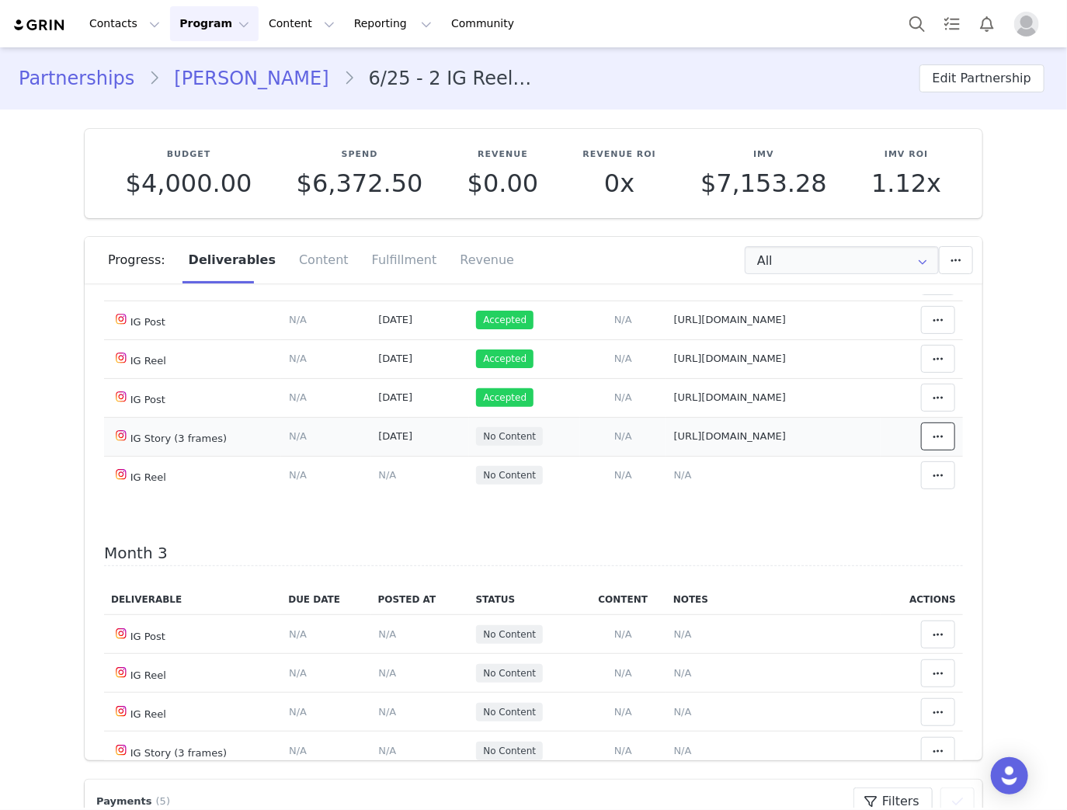
click at [932, 442] on icon at bounding box center [937, 436] width 11 height 12
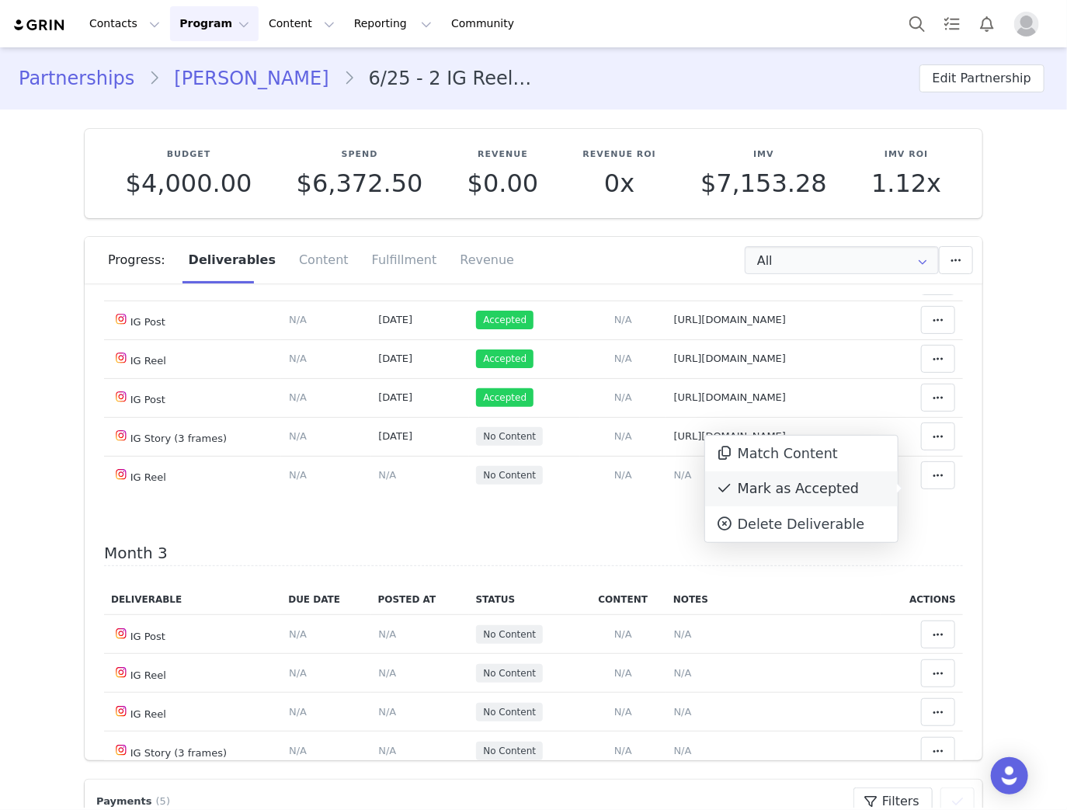
click at [776, 487] on div "Mark as Accepted" at bounding box center [801, 489] width 193 height 36
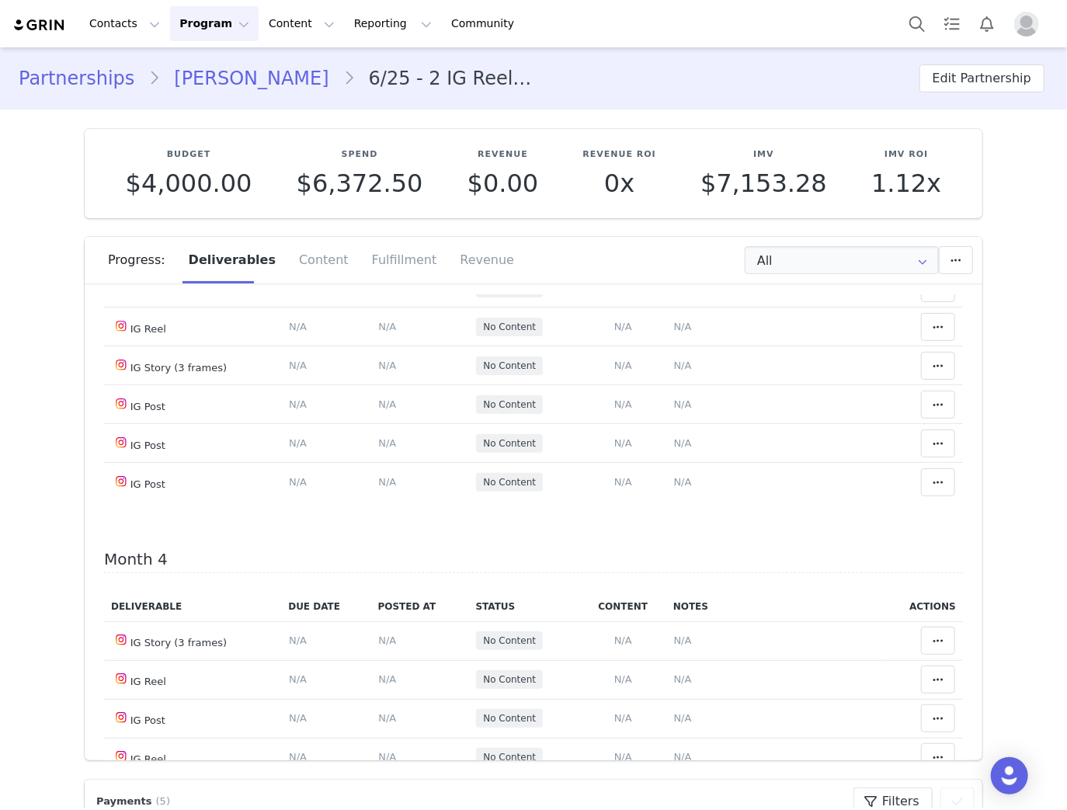
scroll to position [931, 0]
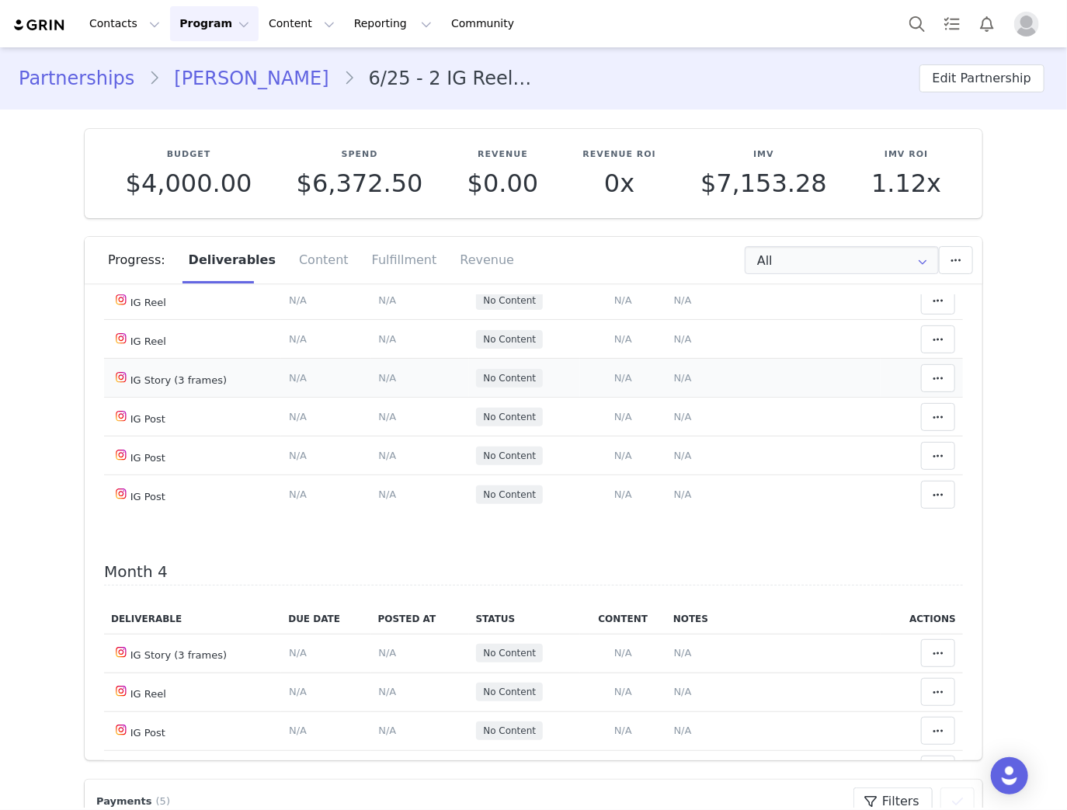
click at [674, 383] on span "N/A" at bounding box center [683, 378] width 18 height 12
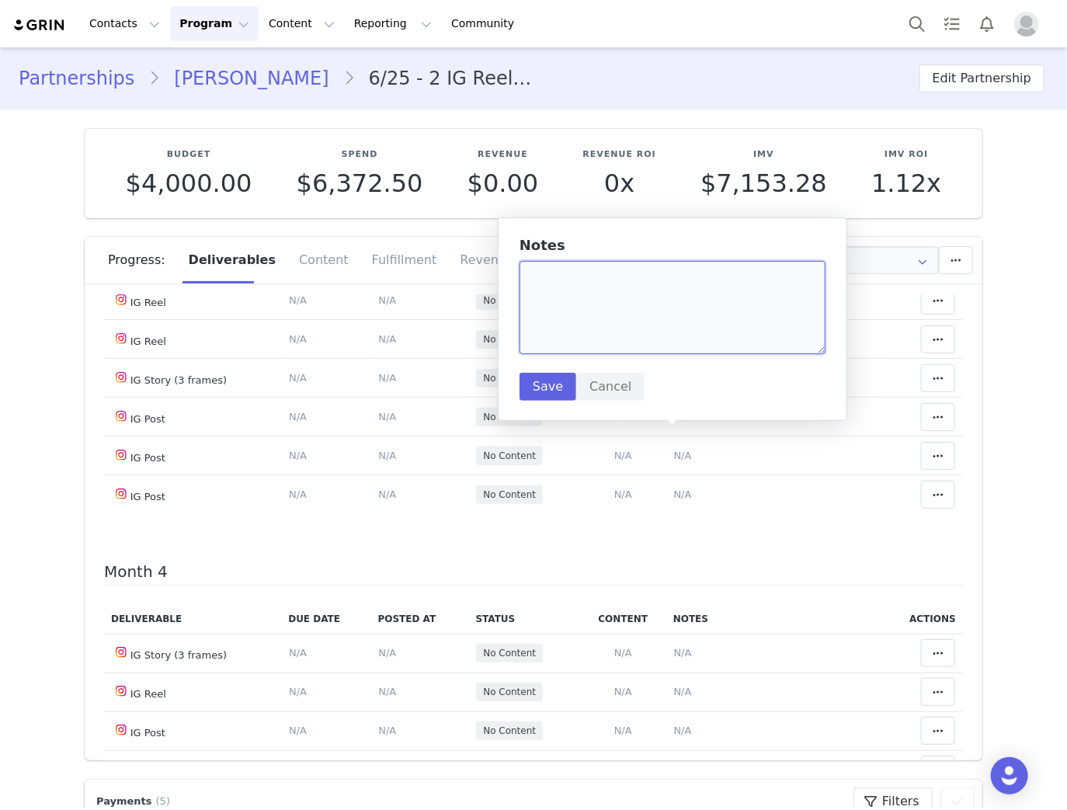
click at [657, 290] on textarea at bounding box center [672, 307] width 306 height 93
paste textarea "[URL][DOMAIN_NAME]"
type textarea "[URL][DOMAIN_NAME]"
click at [562, 372] on div "Notes https://static-resources.creatoriq.com/instagram-stories/videos/373058807…" at bounding box center [672, 319] width 306 height 163
click at [553, 383] on button "Save" at bounding box center [547, 387] width 57 height 28
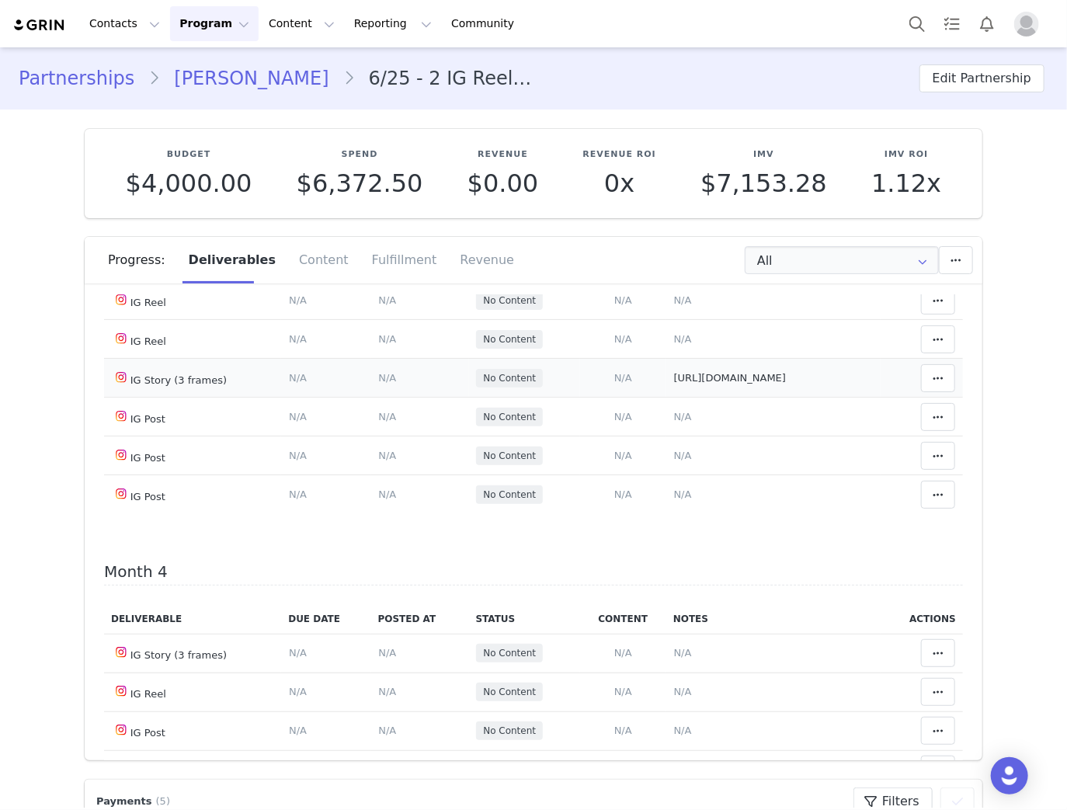
click at [378, 383] on span "N/A" at bounding box center [387, 378] width 18 height 12
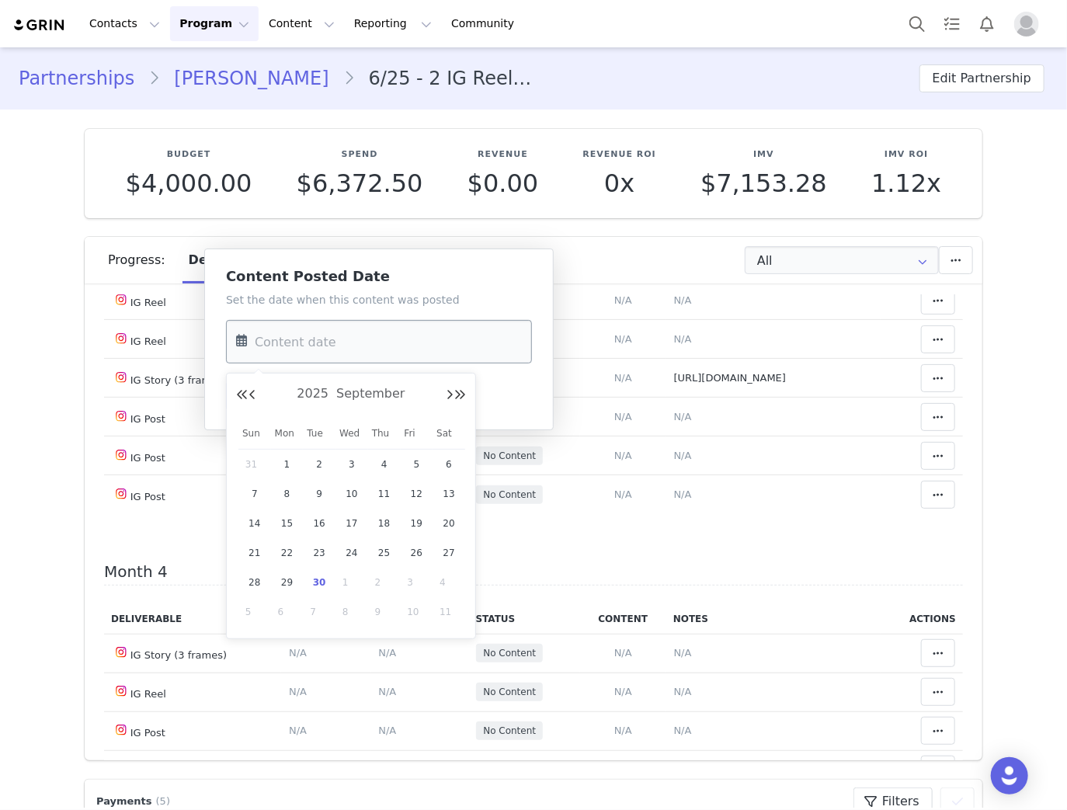
click at [357, 360] on input "text" at bounding box center [379, 341] width 306 height 43
drag, startPoint x: 253, startPoint y: 584, endPoint x: 270, endPoint y: 474, distance: 110.8
click at [253, 583] on span "28" at bounding box center [254, 582] width 19 height 19
type input "Sep 28 2025"
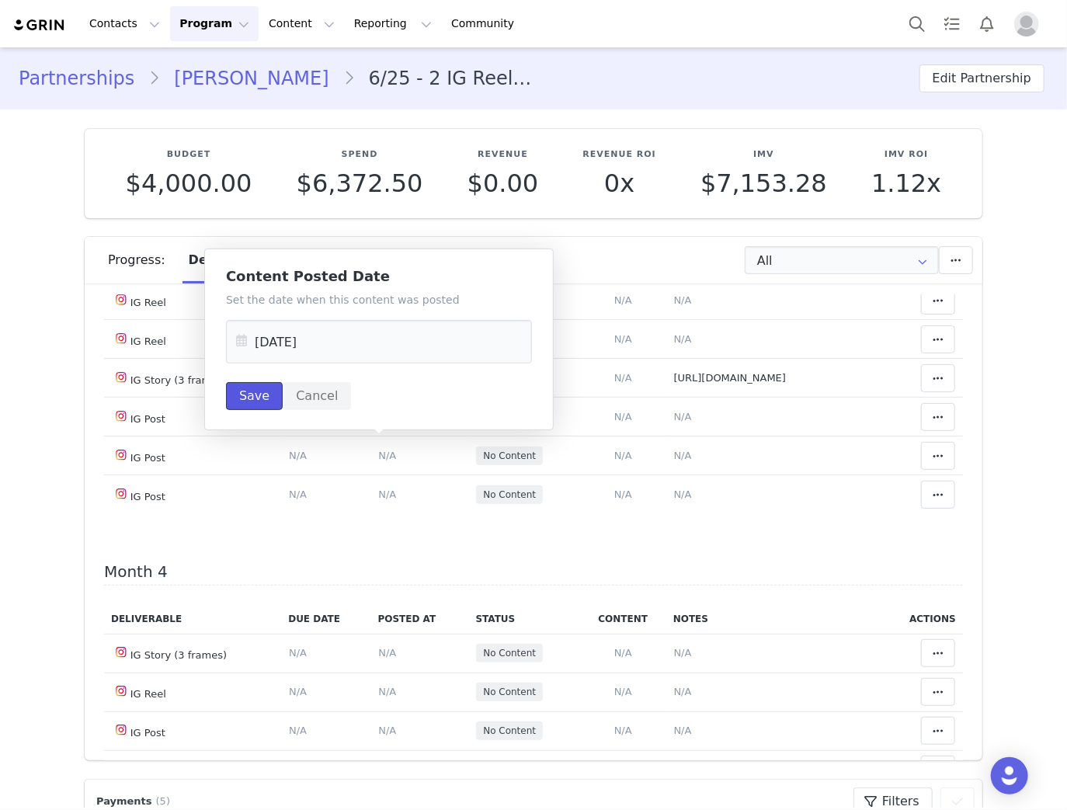
click at [258, 393] on button "Save" at bounding box center [254, 396] width 57 height 28
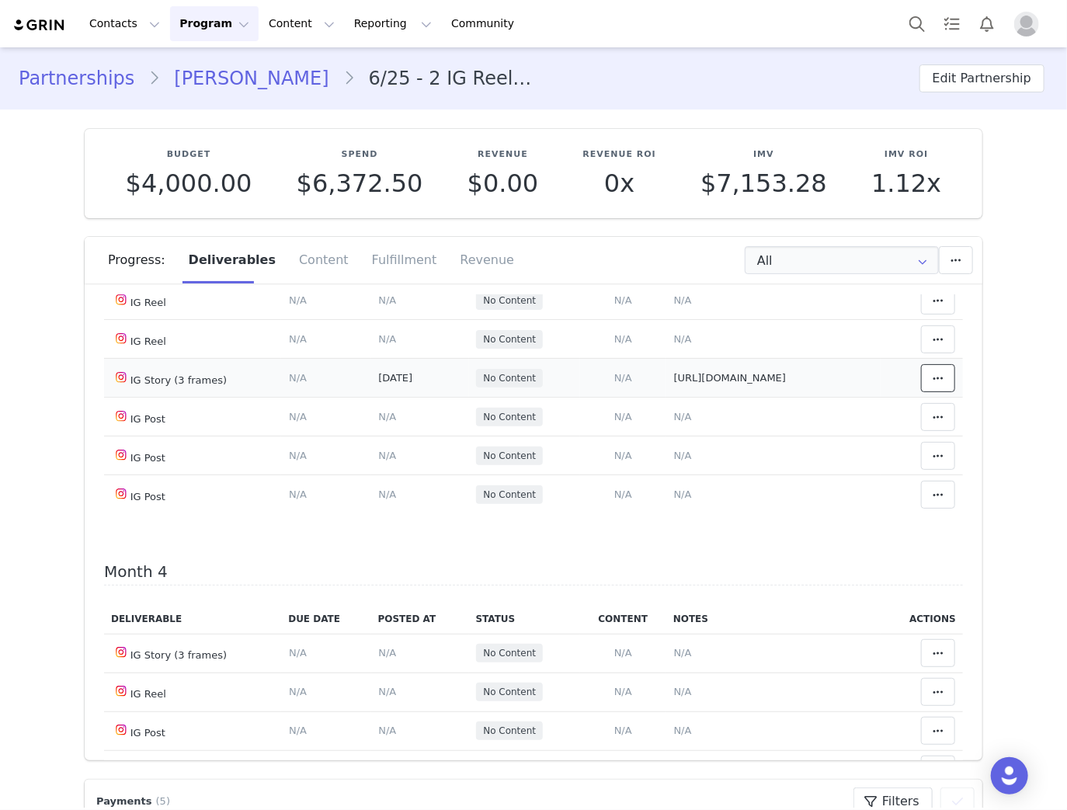
click at [932, 384] on icon at bounding box center [937, 378] width 11 height 12
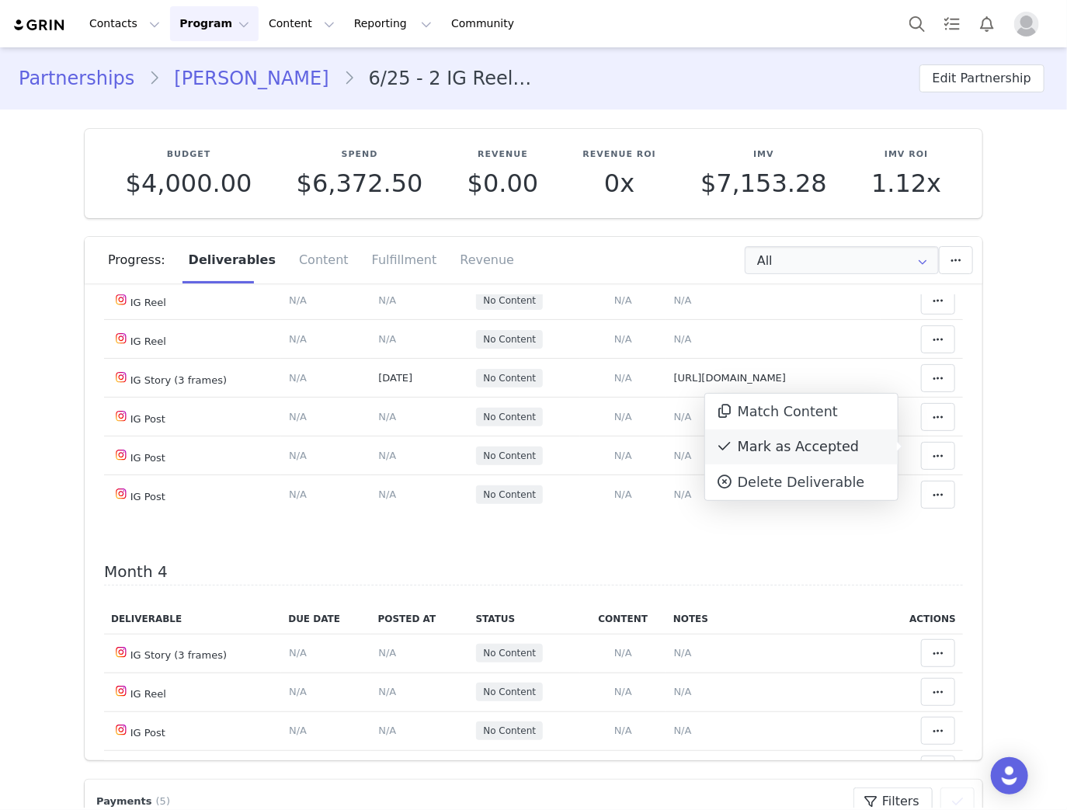
click at [758, 442] on div "Mark as Accepted" at bounding box center [801, 447] width 193 height 36
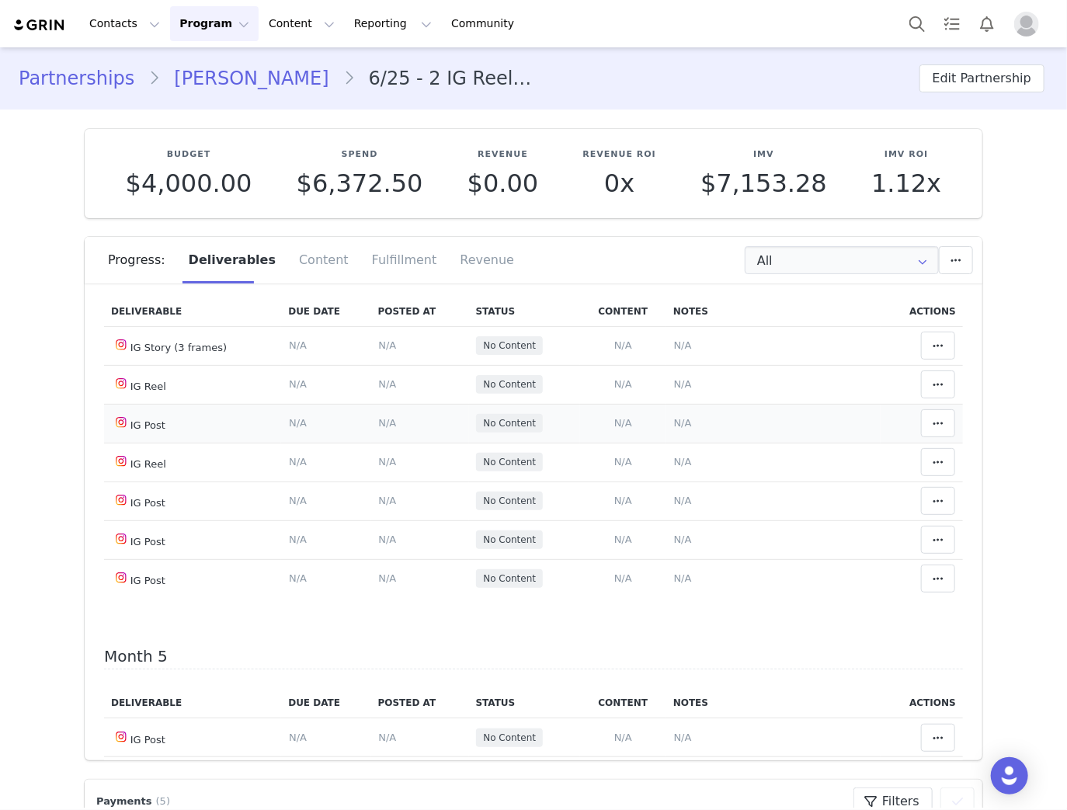
scroll to position [1242, 0]
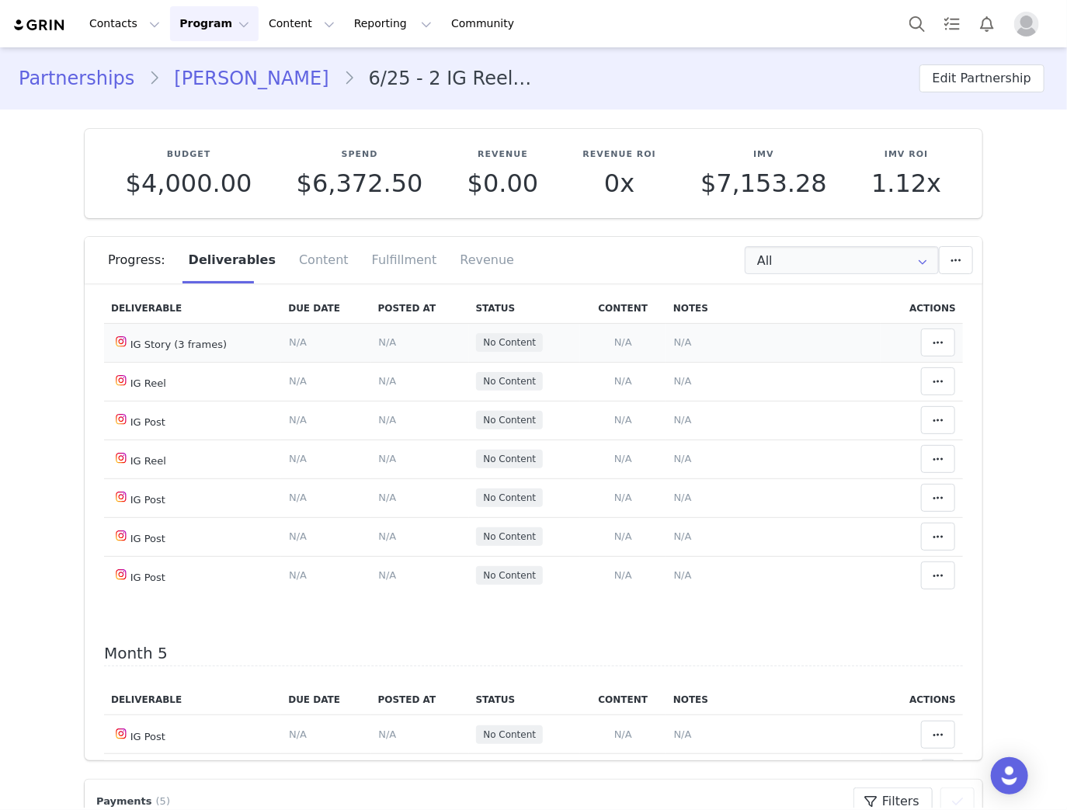
click at [680, 348] on span "N/A" at bounding box center [683, 342] width 18 height 12
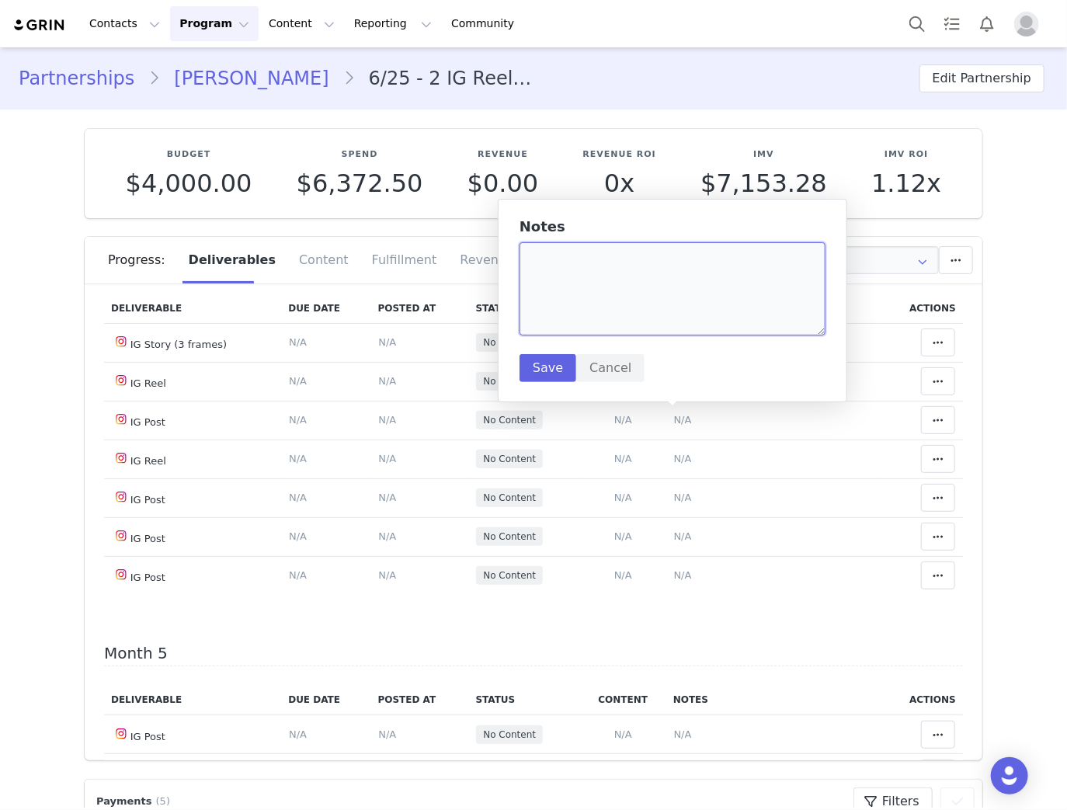
click at [671, 283] on textarea at bounding box center [672, 288] width 306 height 93
paste textarea "https://static-resources.creatoriq.com/instagram-stories/thumbs/372449104185773…"
type textarea "https://static-resources.creatoriq.com/instagram-stories/thumbs/372449104185773…"
click at [534, 363] on button "Save" at bounding box center [547, 368] width 57 height 28
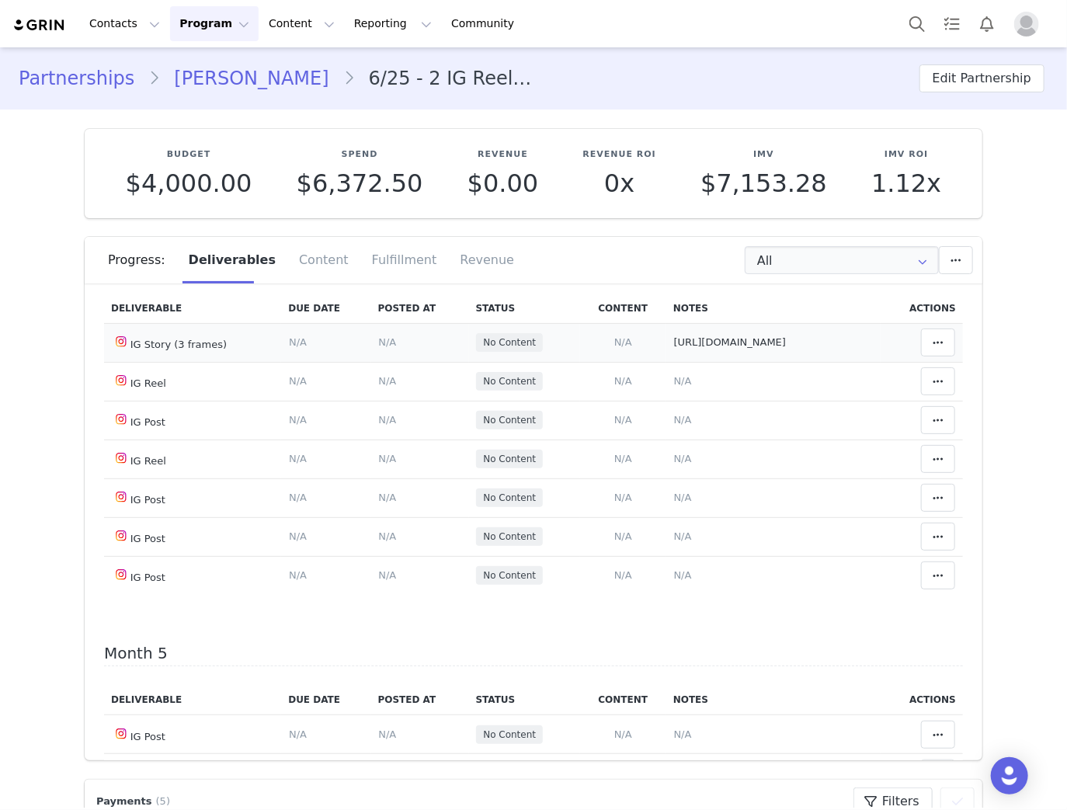
click at [378, 348] on span "N/A" at bounding box center [387, 342] width 18 height 12
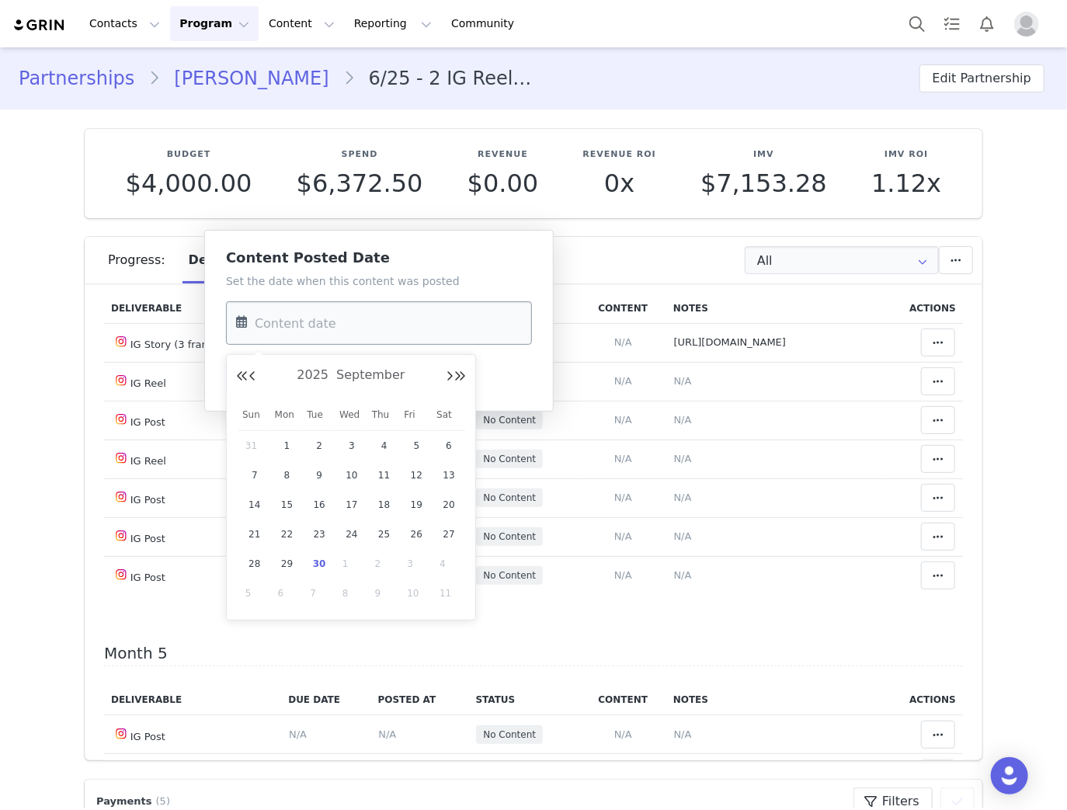
click at [356, 326] on input "text" at bounding box center [379, 322] width 306 height 43
click at [413, 505] on span "19" at bounding box center [416, 504] width 19 height 19
type input "Sep 19 2025"
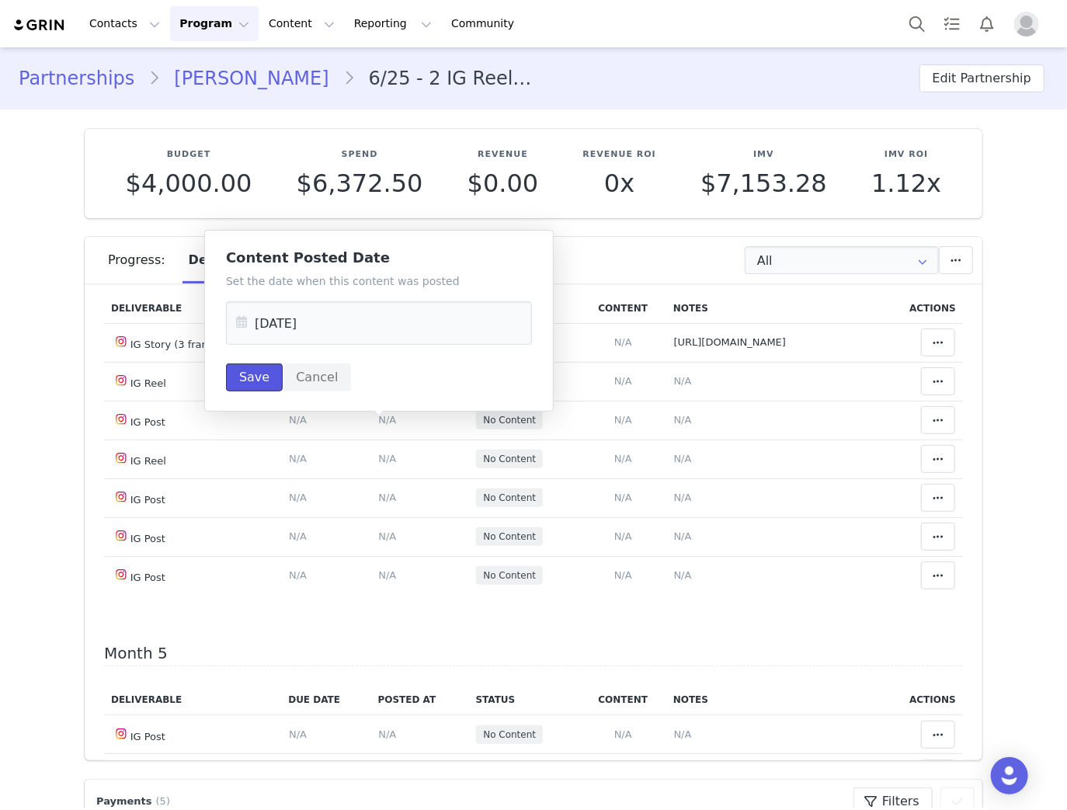
click at [246, 376] on button "Save" at bounding box center [254, 377] width 57 height 28
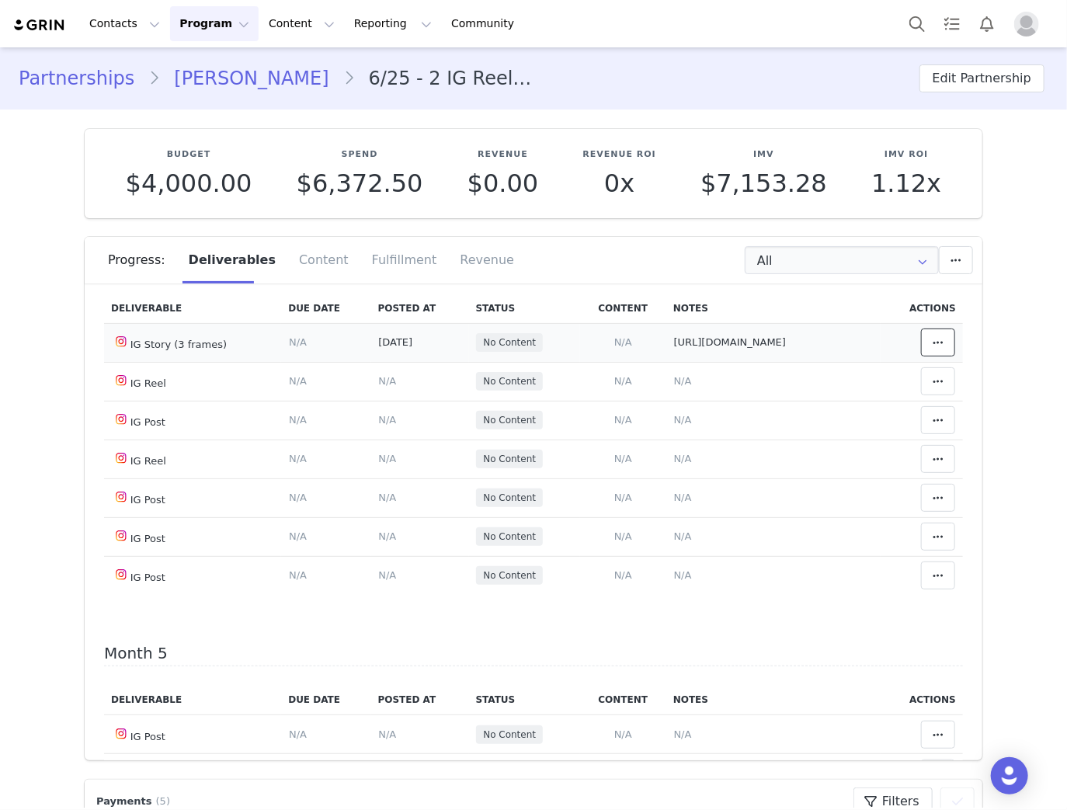
click at [921, 356] on button at bounding box center [938, 342] width 34 height 28
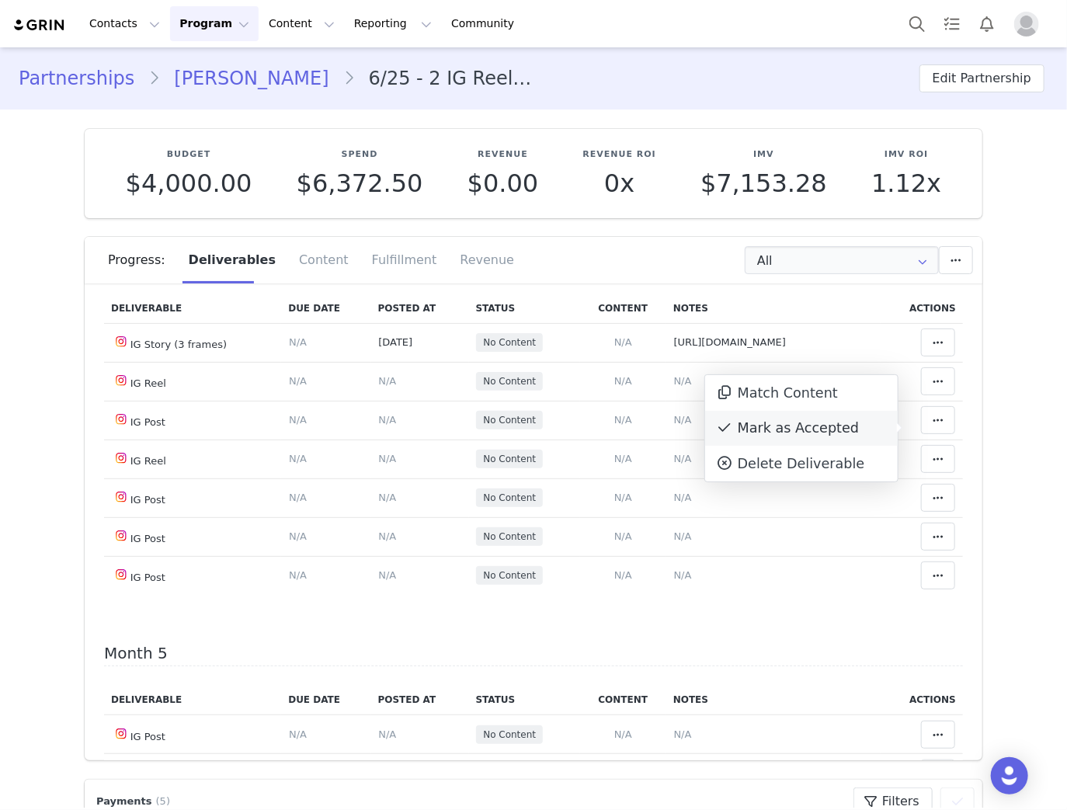
click at [740, 428] on div "Mark as Accepted" at bounding box center [801, 429] width 193 height 36
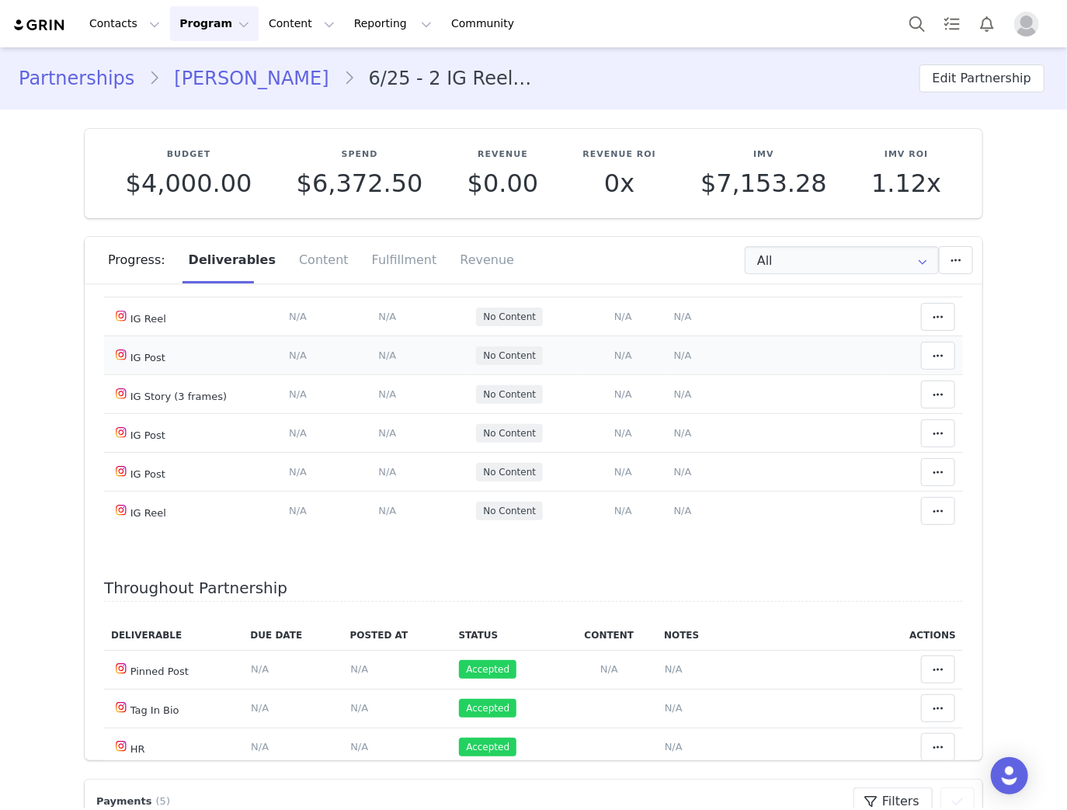
scroll to position [1708, 0]
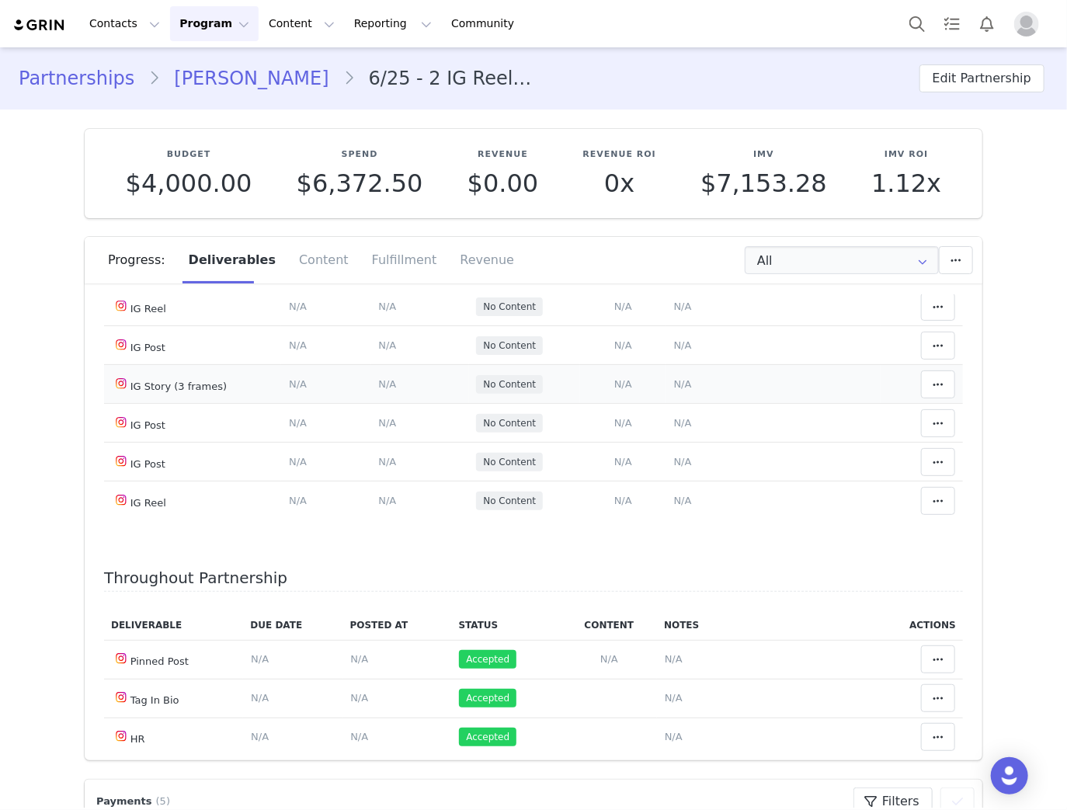
click at [674, 390] on span "N/A" at bounding box center [683, 384] width 18 height 12
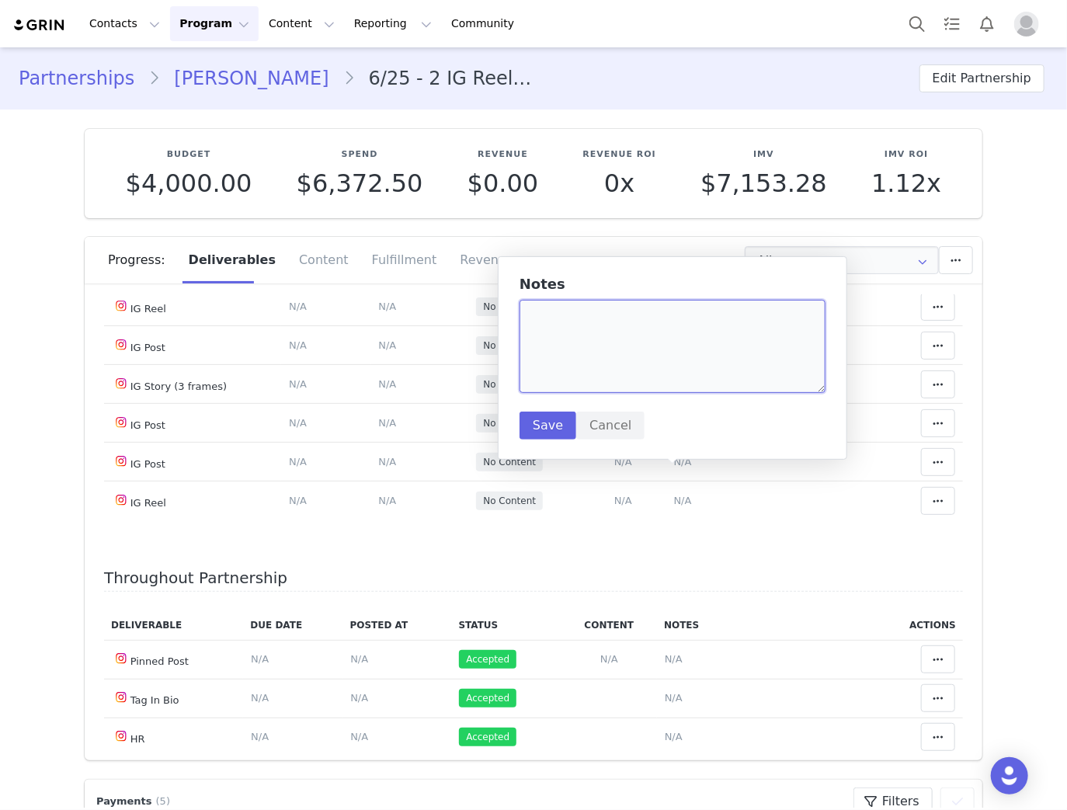
click at [624, 352] on textarea at bounding box center [672, 346] width 306 height 93
paste textarea "https://static-resources.creatoriq.com/instagram-stories/thumbs/372445870741448…"
type textarea "https://static-resources.creatoriq.com/instagram-stories/thumbs/372445870741448…"
click at [556, 429] on button "Save" at bounding box center [547, 425] width 57 height 28
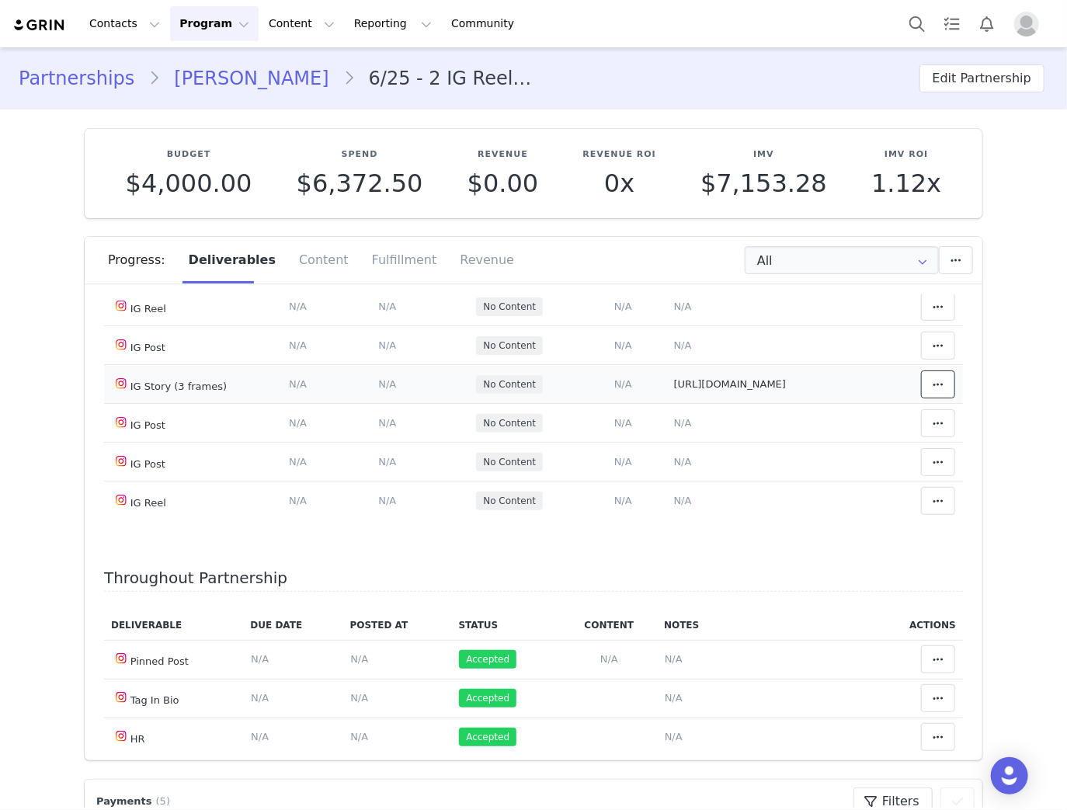
click at [932, 390] on icon at bounding box center [937, 384] width 11 height 12
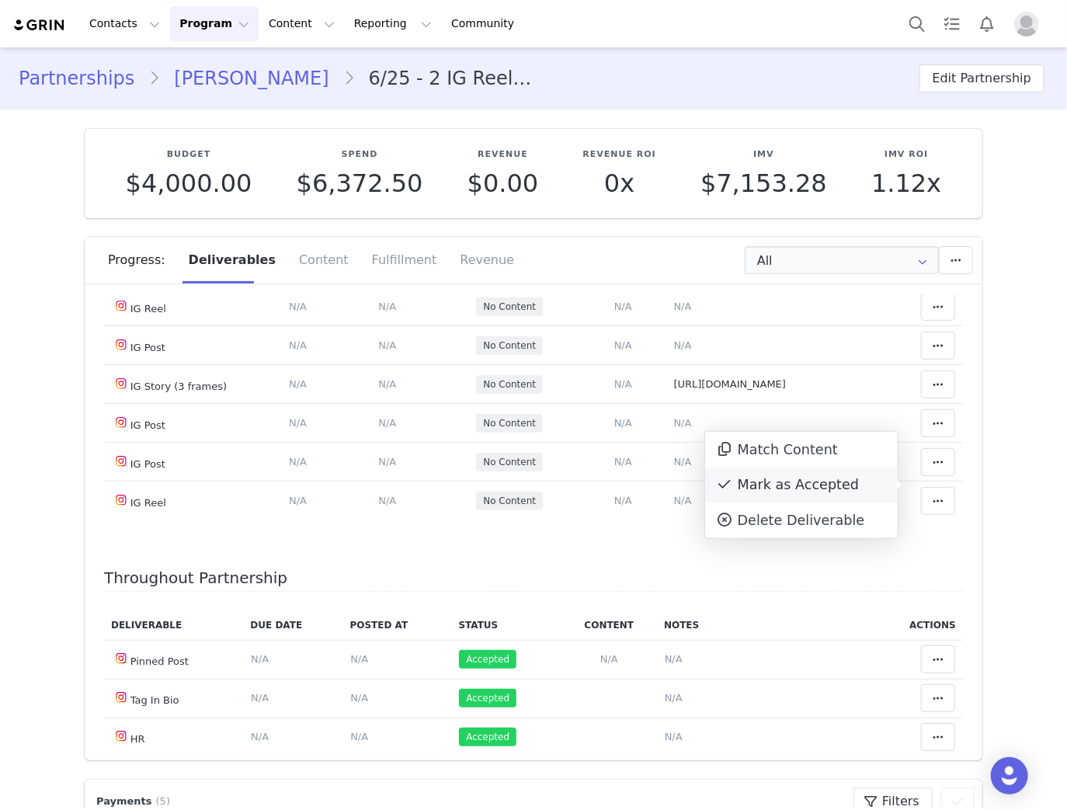
click at [742, 491] on div "Mark as Accepted" at bounding box center [801, 485] width 193 height 36
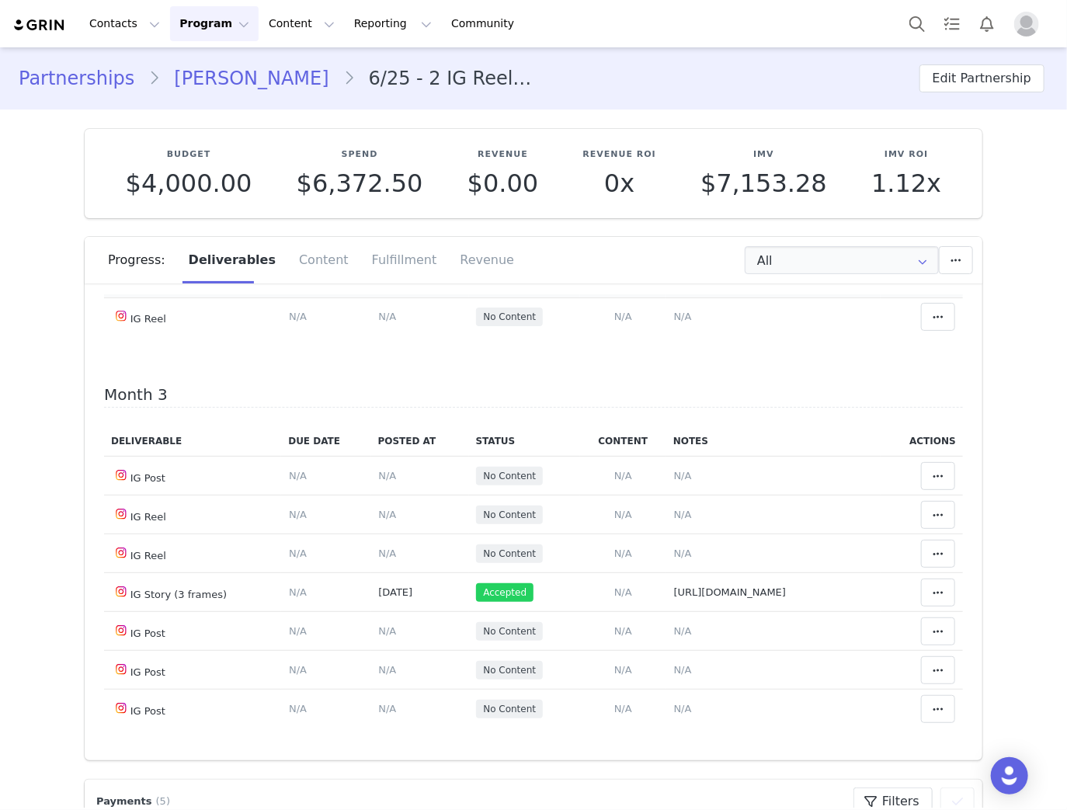
scroll to position [529, 0]
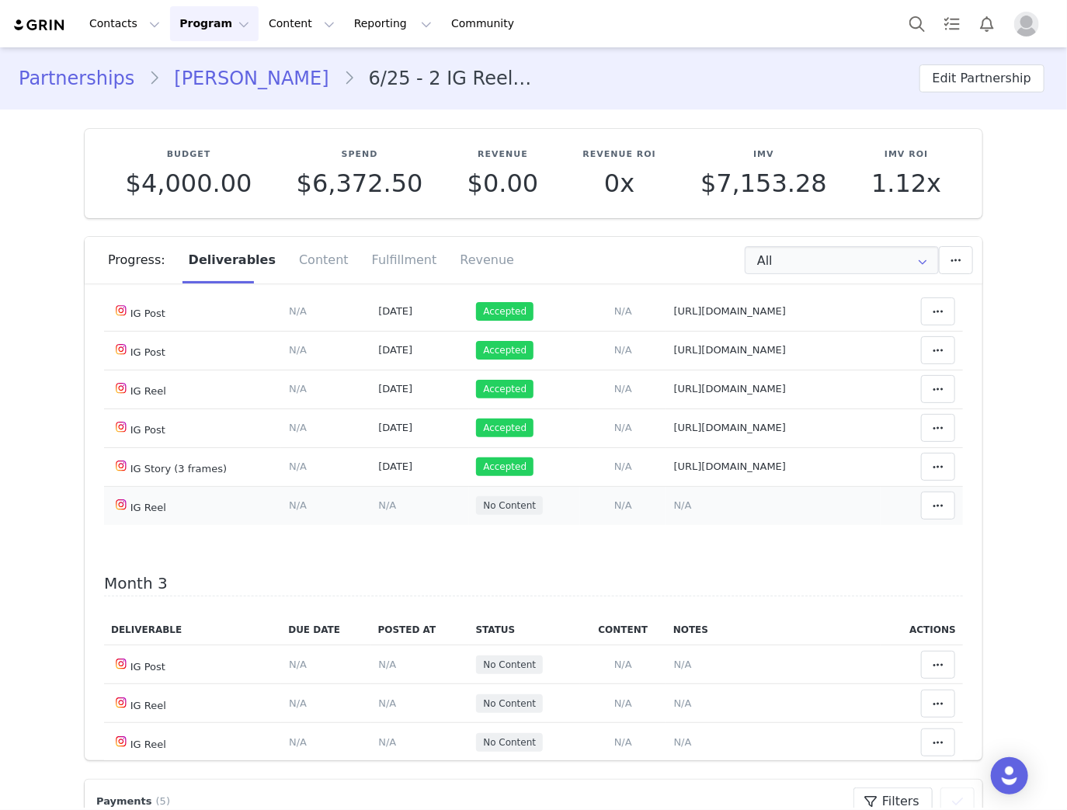
click at [674, 511] on span "N/A" at bounding box center [683, 505] width 18 height 12
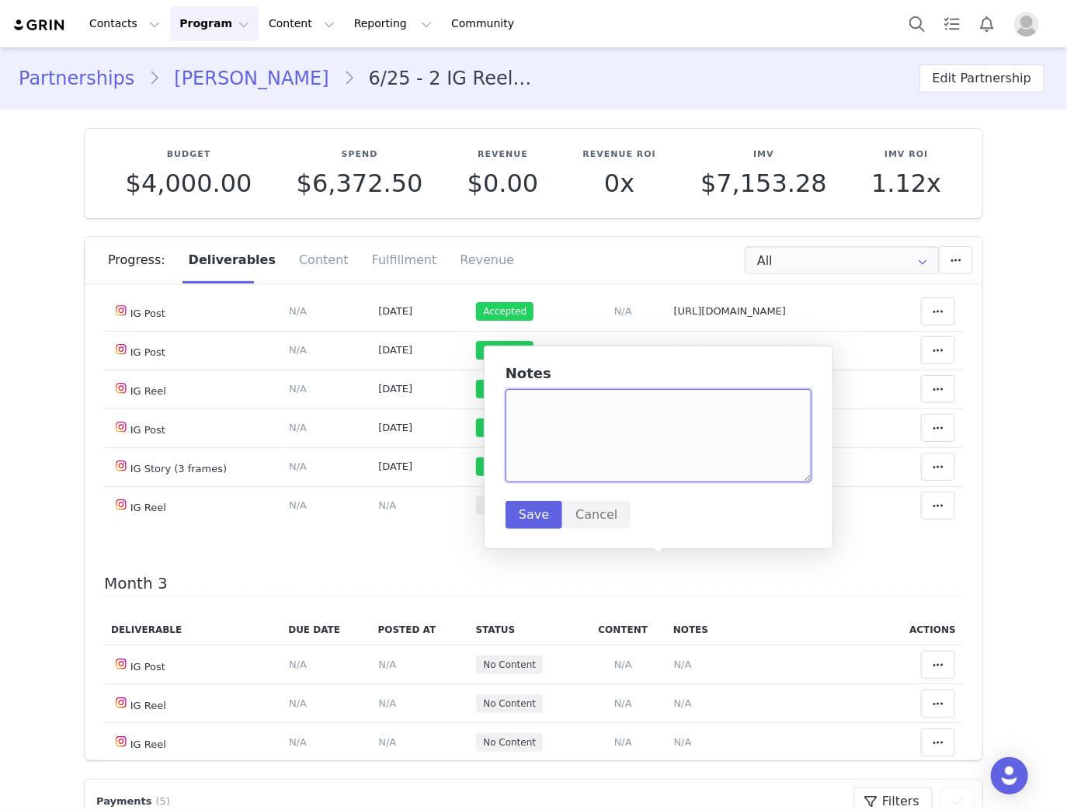
click at [643, 443] on textarea at bounding box center [658, 435] width 306 height 93
paste textarea "[URL][DOMAIN_NAME]"
type textarea "[URL][DOMAIN_NAME]"
click at [541, 510] on button "Save" at bounding box center [533, 515] width 57 height 28
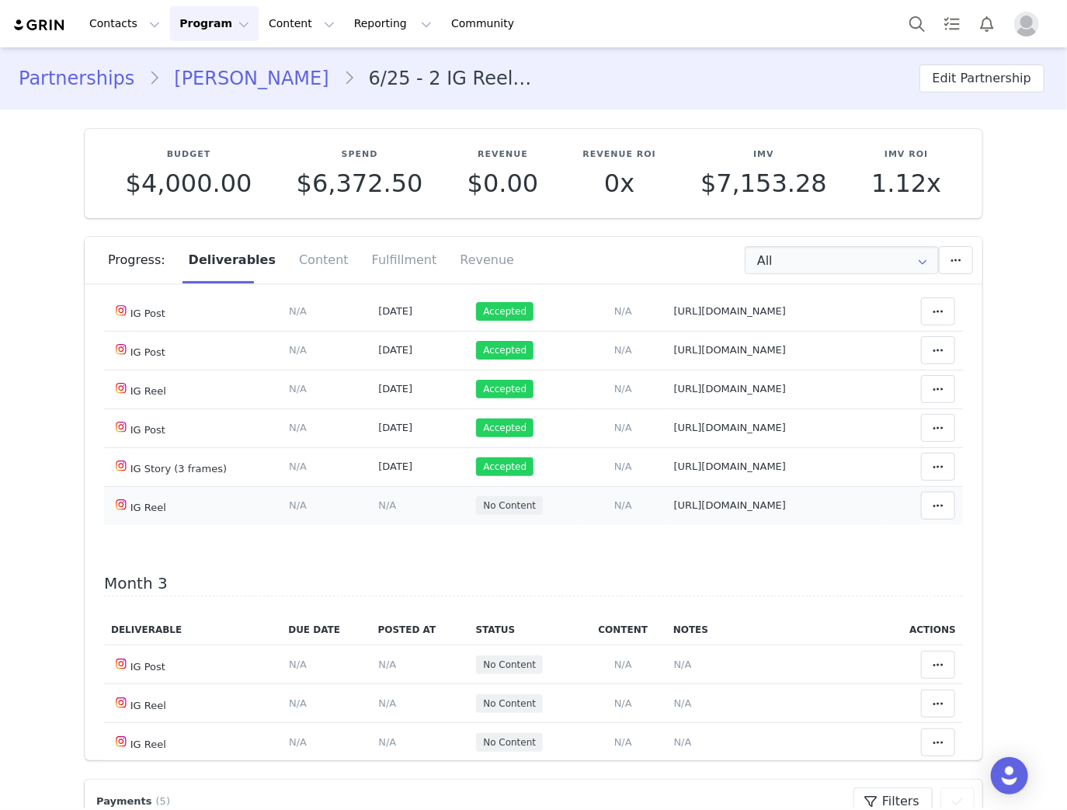
click at [378, 511] on span "N/A" at bounding box center [387, 505] width 18 height 12
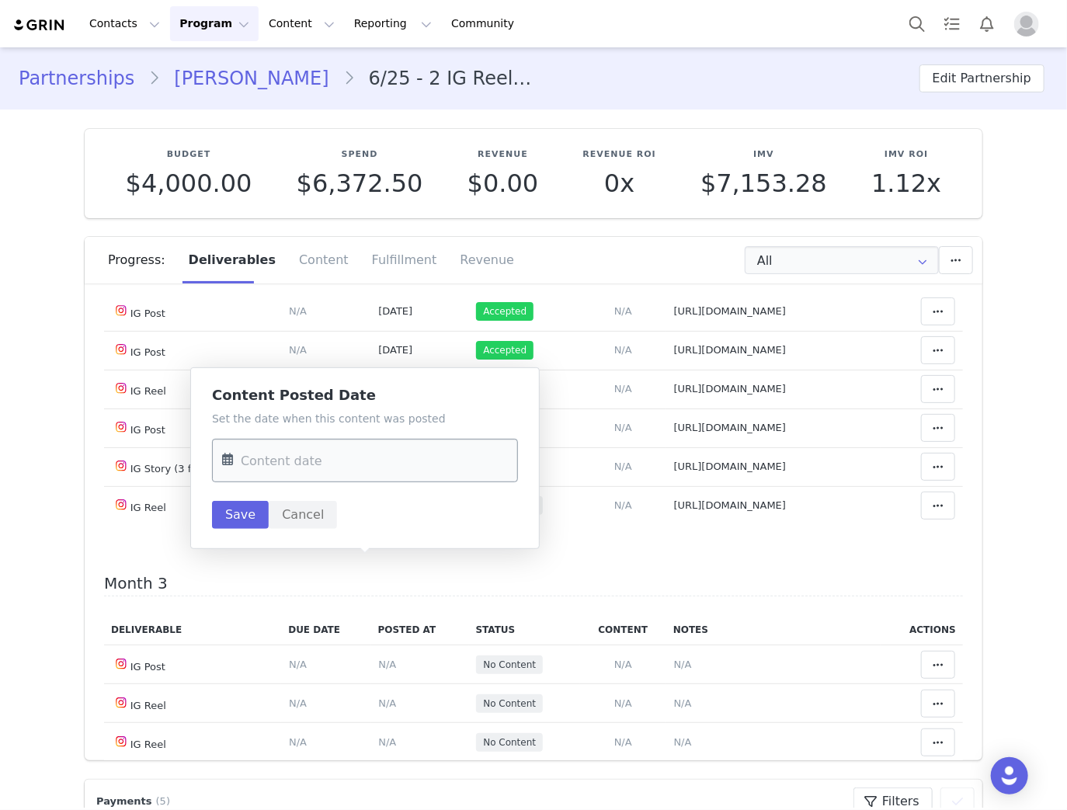
click at [390, 464] on input "text" at bounding box center [365, 460] width 306 height 43
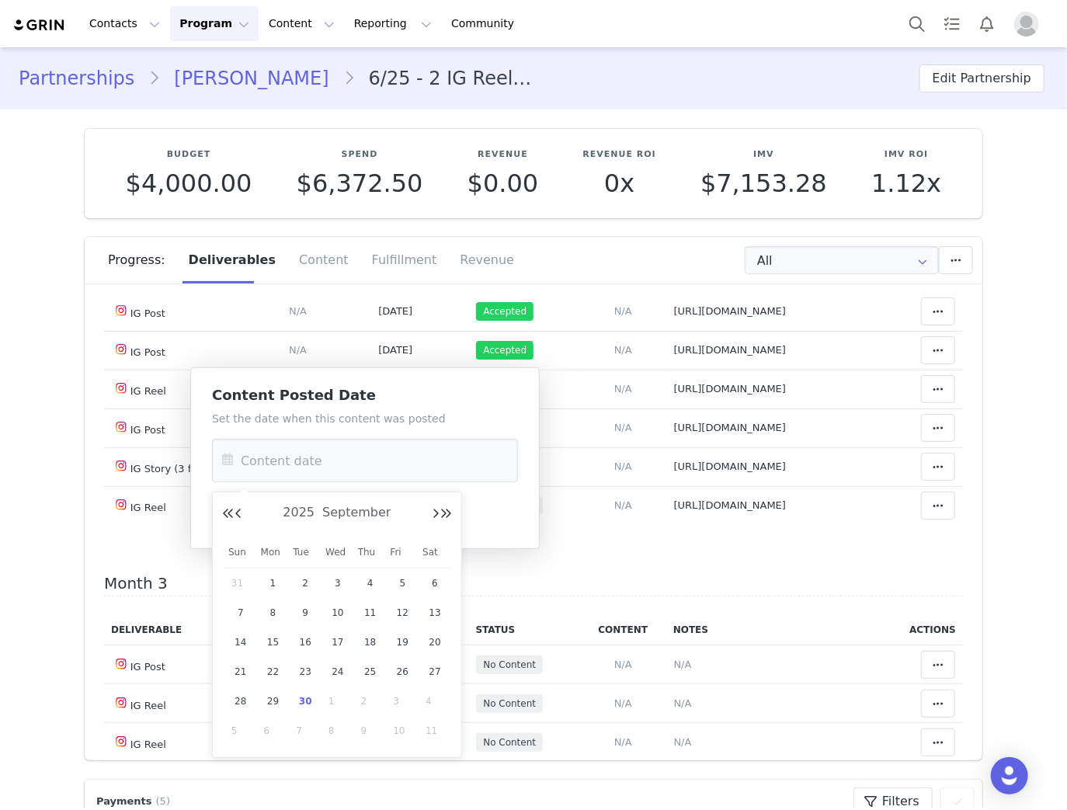
click at [730, 673] on div "Month 3 Deliverable Due Date Posted At Status Content Notes Actions IG Post Del…" at bounding box center [533, 754] width 859 height 361
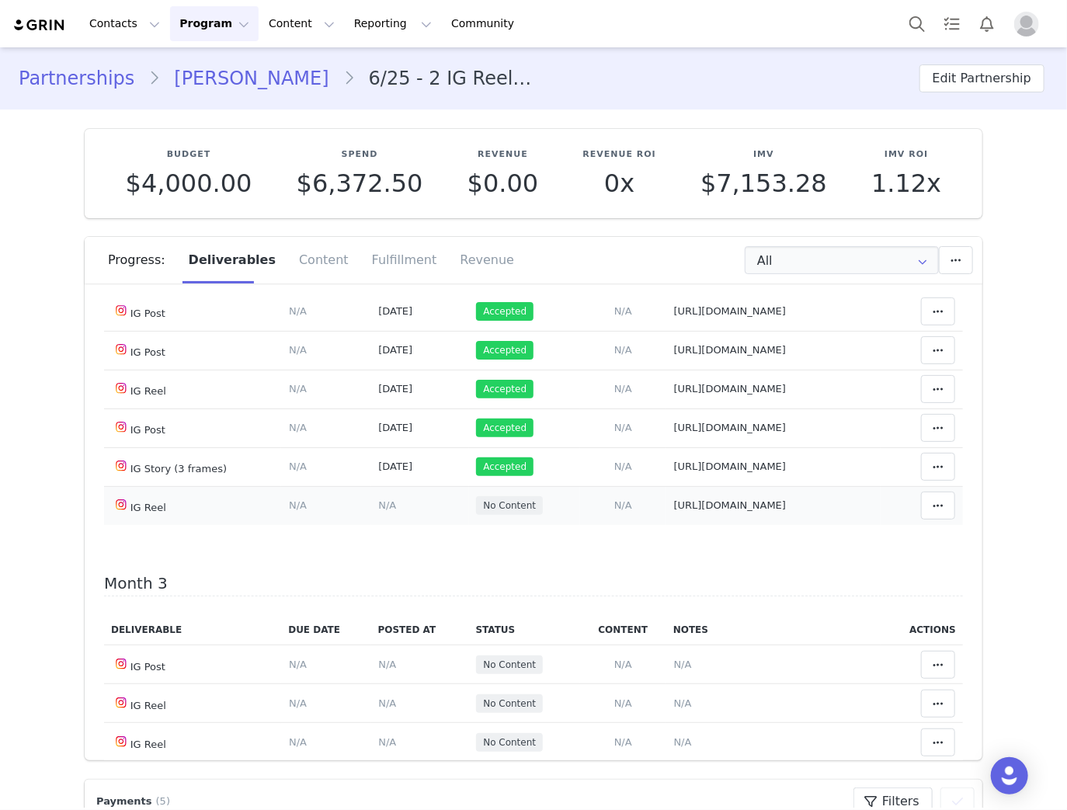
click at [378, 511] on span "N/A" at bounding box center [387, 505] width 18 height 12
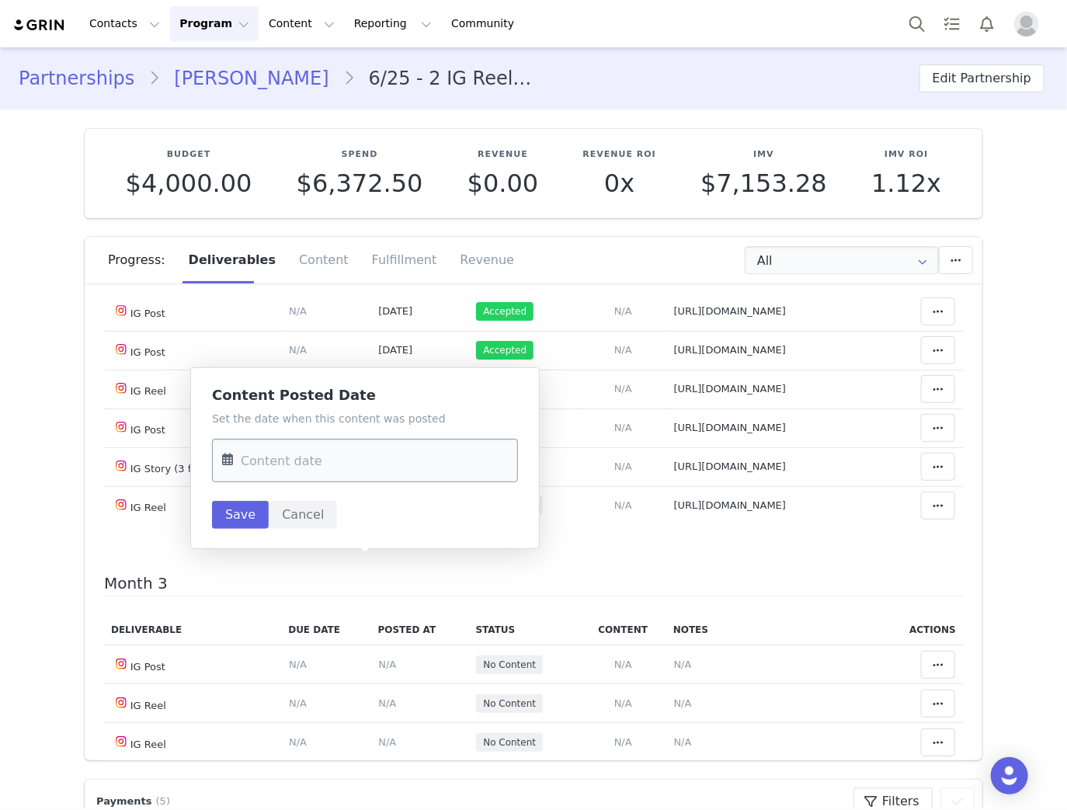
click at [363, 448] on input "text" at bounding box center [365, 460] width 306 height 43
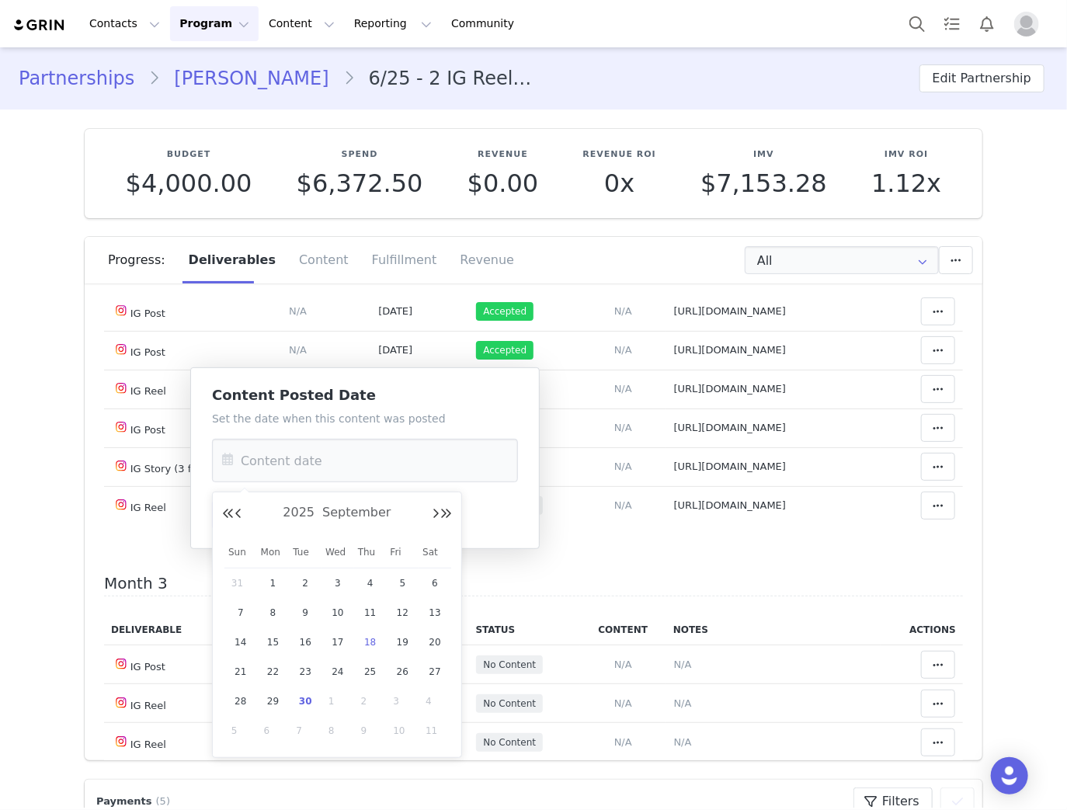
click at [367, 640] on span "18" at bounding box center [370, 642] width 19 height 19
type input "[DATE]"
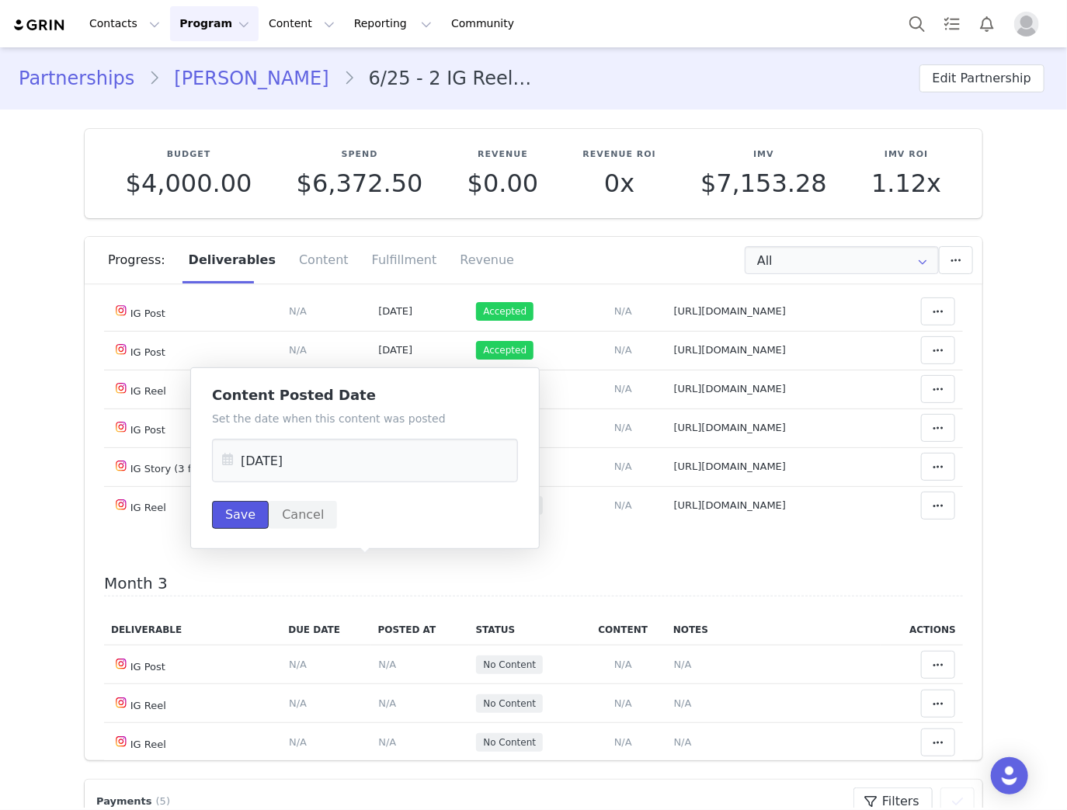
click at [234, 517] on button "Save" at bounding box center [240, 515] width 57 height 28
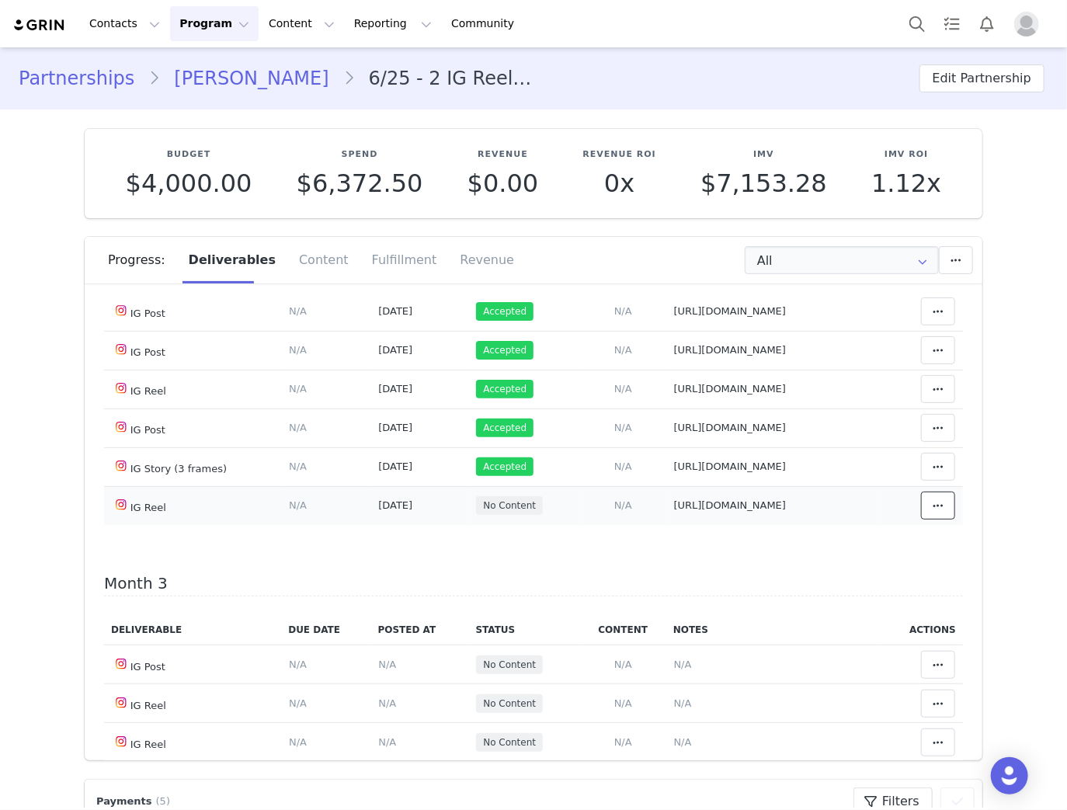
click at [935, 519] on button at bounding box center [938, 505] width 34 height 28
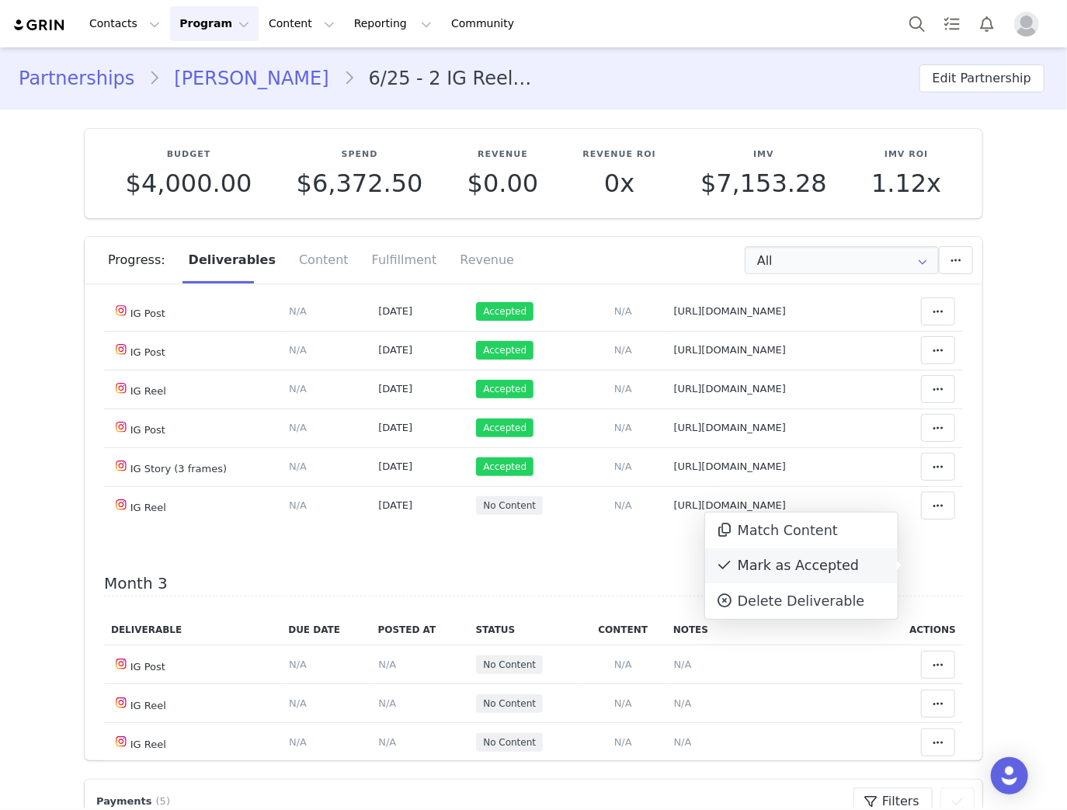
click at [743, 566] on div "Mark as Accepted" at bounding box center [801, 566] width 193 height 36
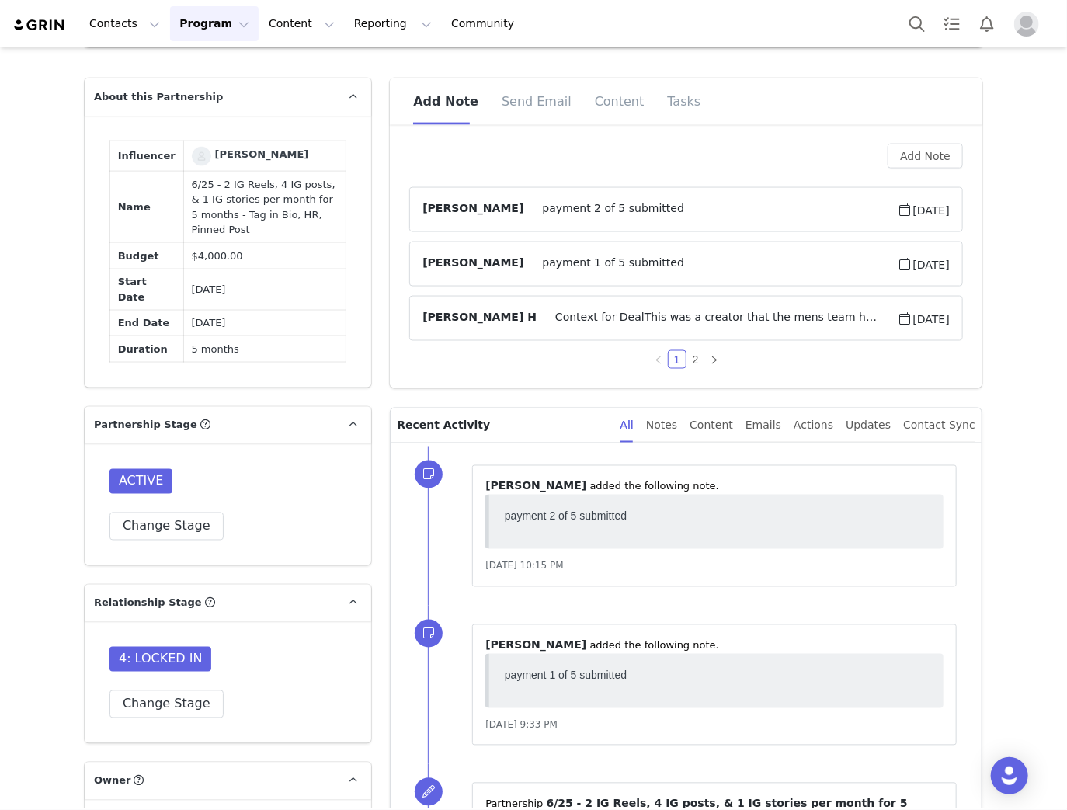
scroll to position [621, 0]
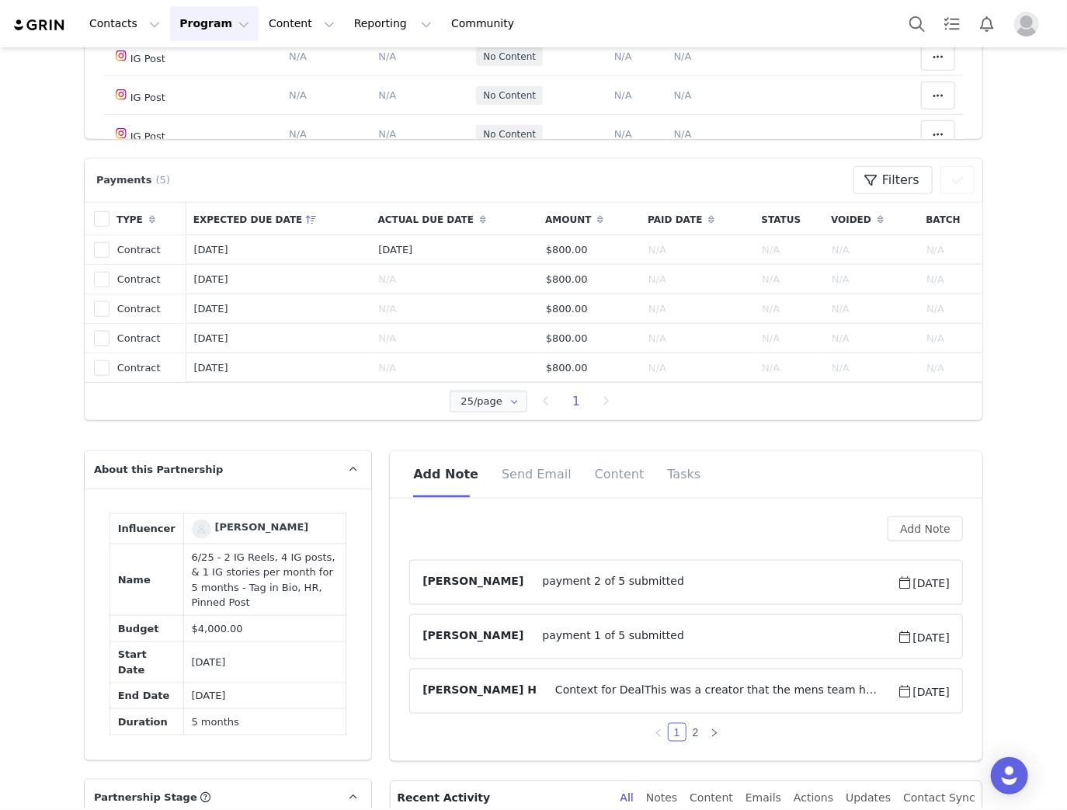
click at [556, 581] on span "payment 2 of 5 submitted" at bounding box center [709, 582] width 373 height 19
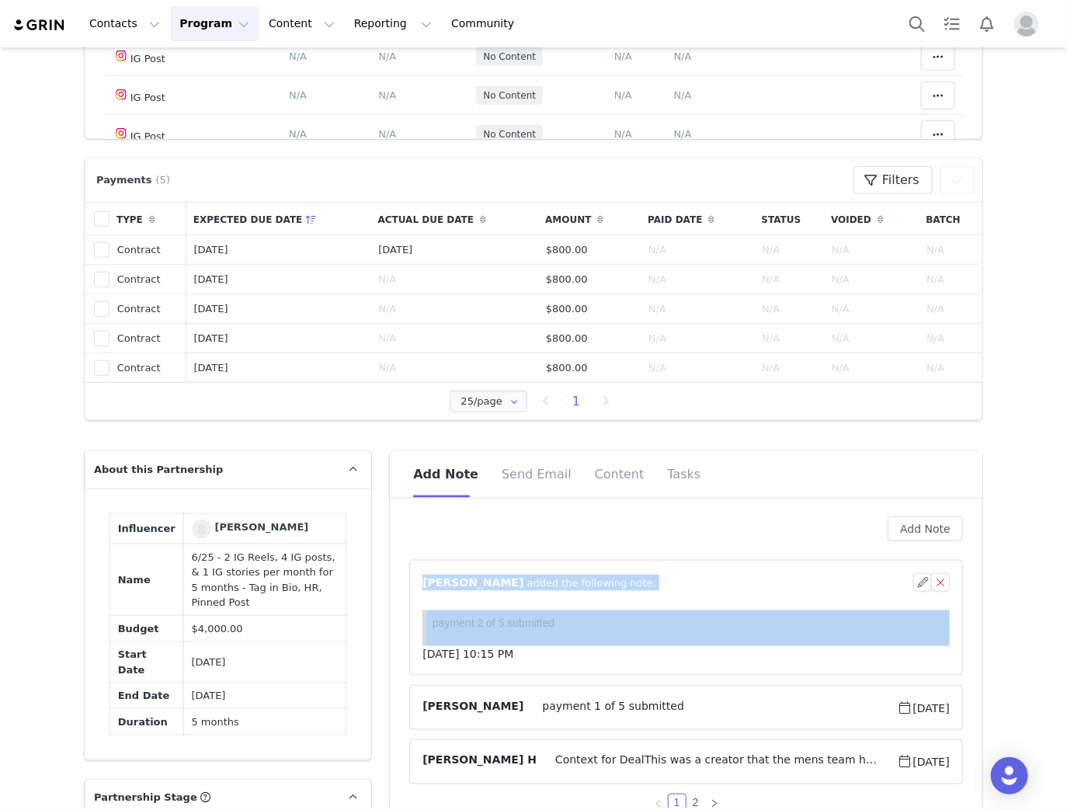
scroll to position [0, 0]
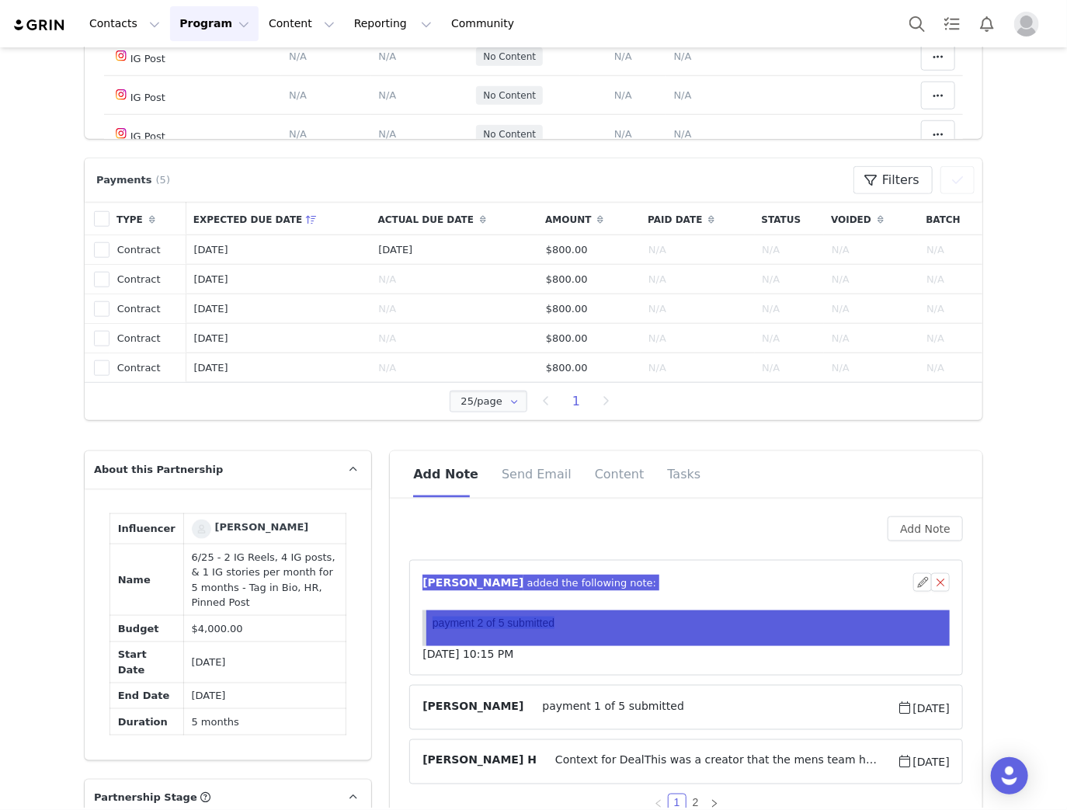
drag, startPoint x: 581, startPoint y: 630, endPoint x: 429, endPoint y: 630, distance: 151.4
click at [429, 630] on html "payment 2 of 5 submitted" at bounding box center [687, 627] width 523 height 36
copy p "payment 2 of 5 submitted"
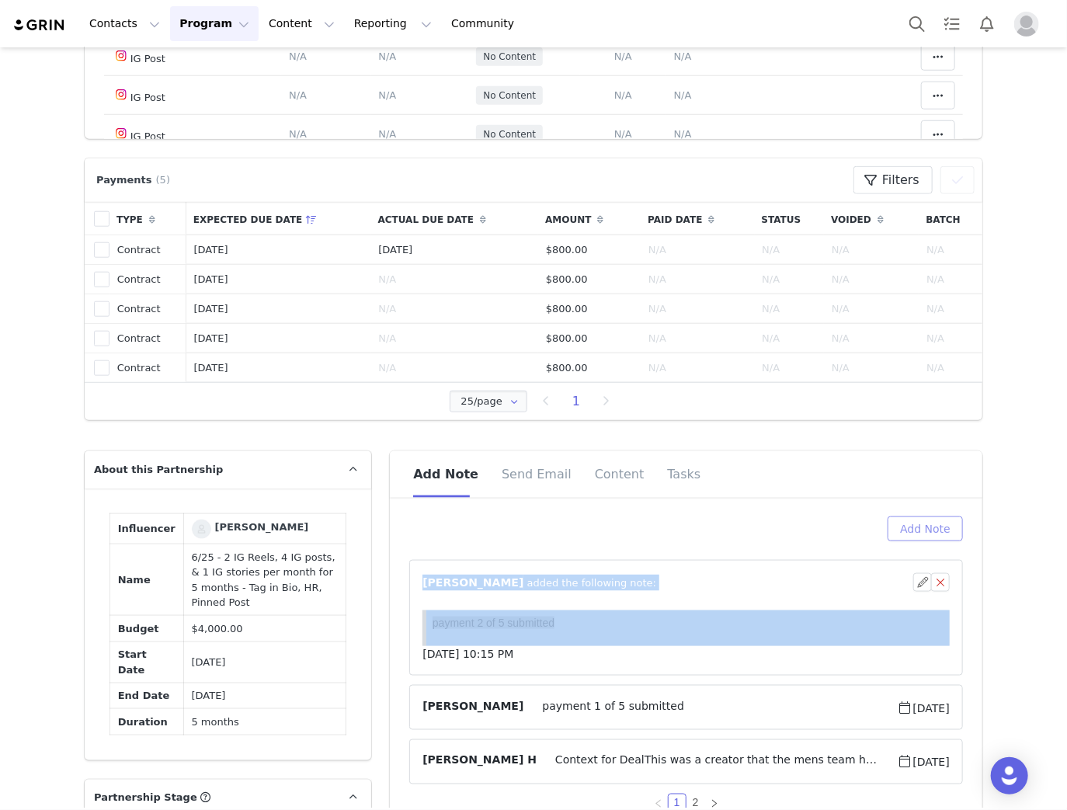
click at [918, 523] on button "Add Note" at bounding box center [924, 528] width 75 height 25
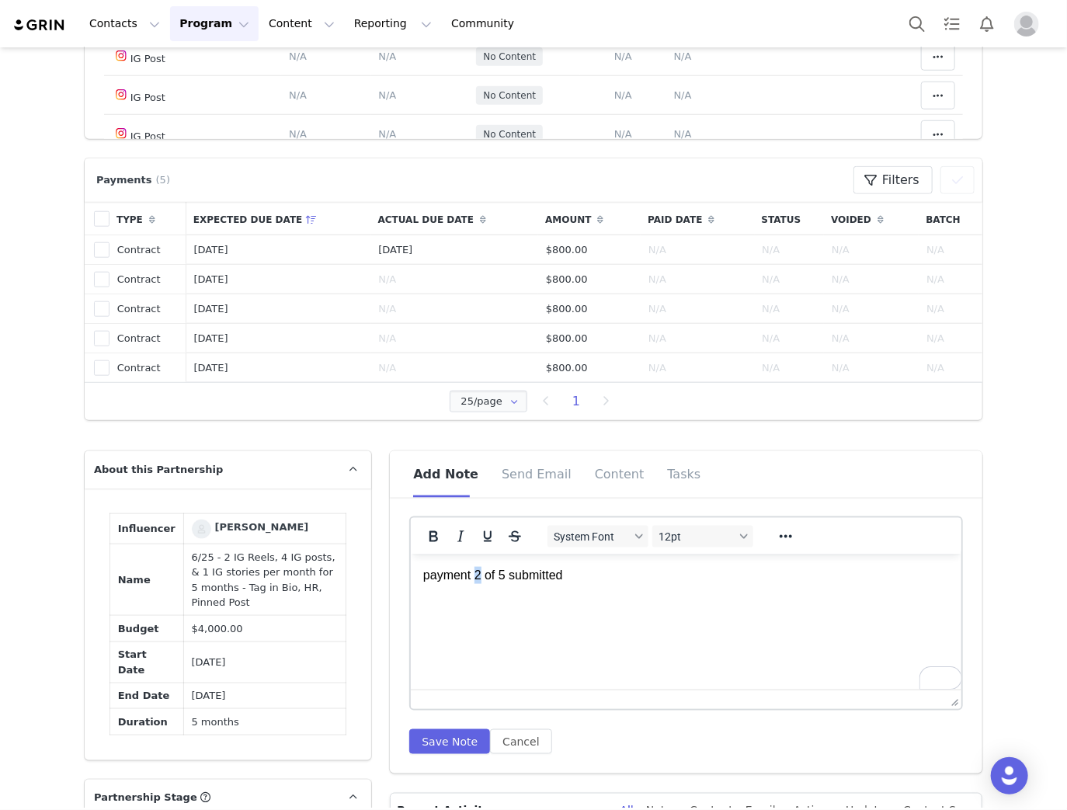
click at [479, 574] on p "payment 2 of 5 submitted" at bounding box center [686, 574] width 526 height 17
click at [415, 738] on button "Save Note" at bounding box center [449, 741] width 81 height 25
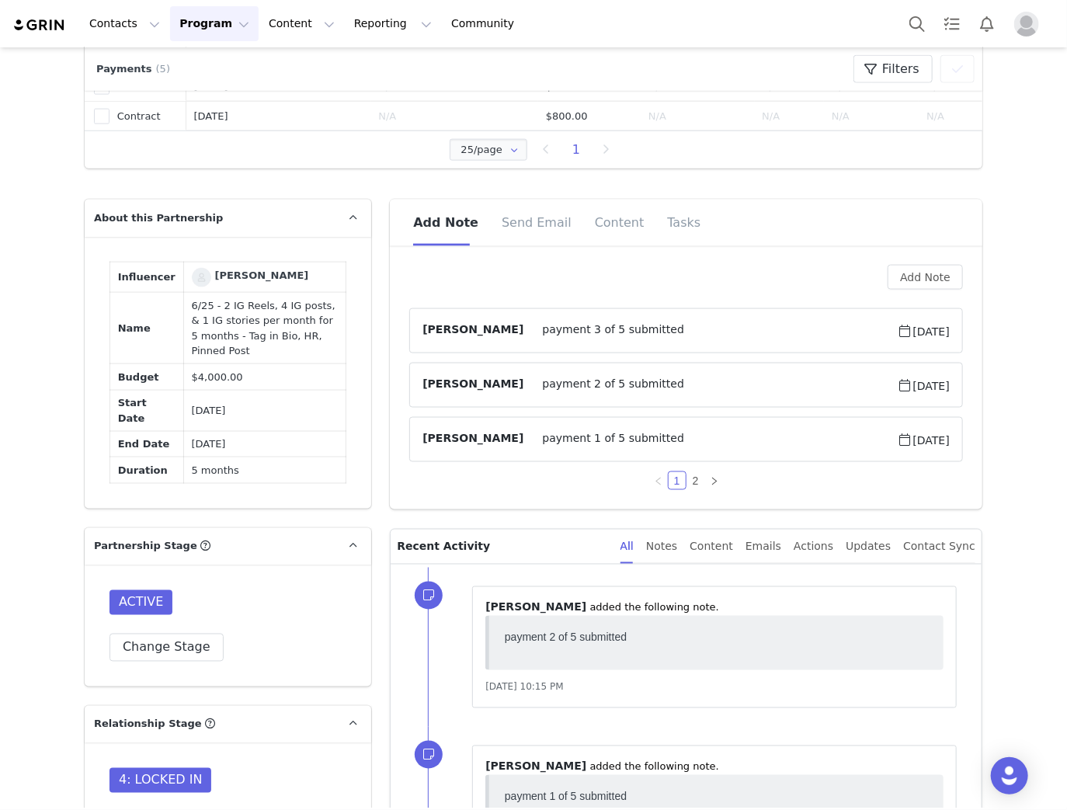
scroll to position [745, 0]
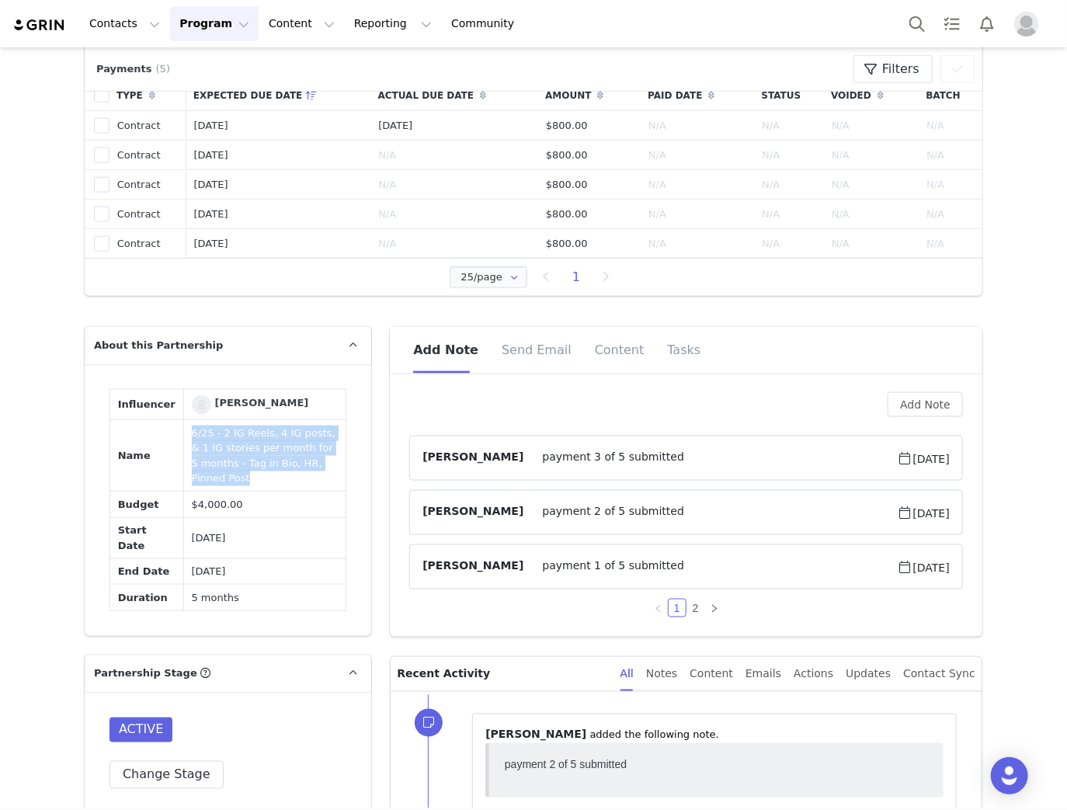
drag, startPoint x: 304, startPoint y: 456, endPoint x: 161, endPoint y: 428, distance: 145.5
click at [161, 428] on tr "Name 6/25 - 2 IG Reels, 4 IG posts, & 1 IG stories per month for 5 months - Tag…" at bounding box center [228, 455] width 236 height 71
copy tr "6/25 - 2 IG Reels, 4 IG posts, & 1 IG stories per month for 5 months - Tag in B…"
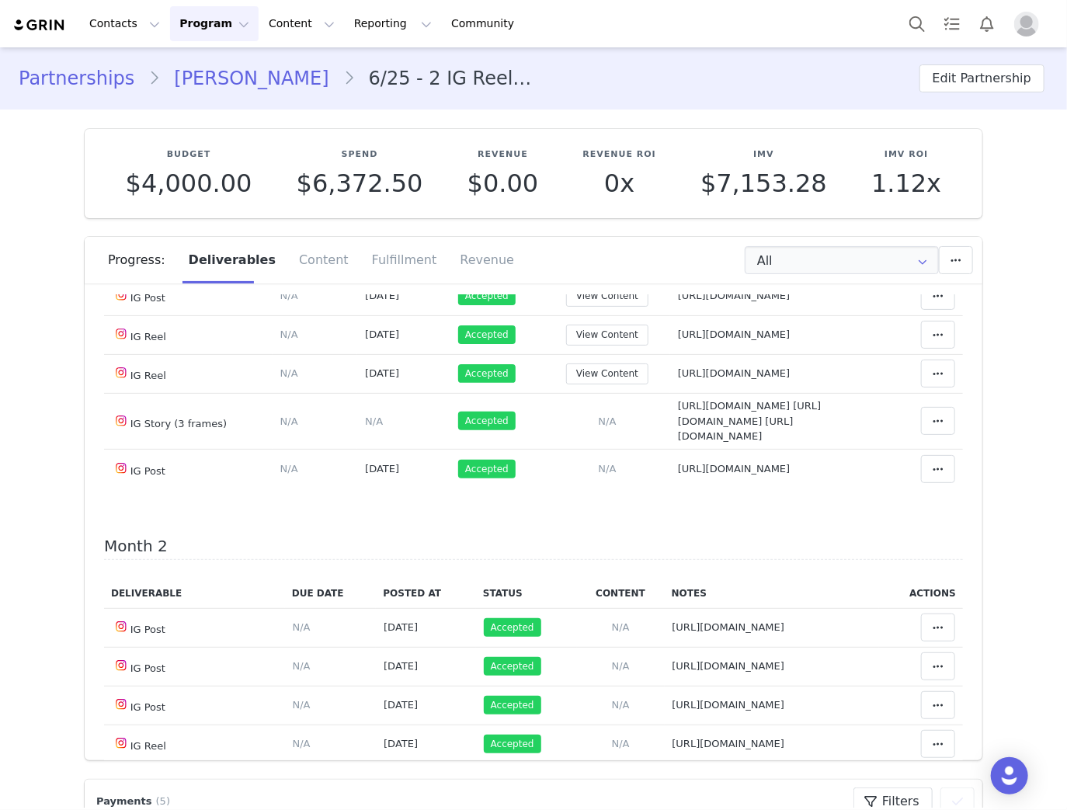
scroll to position [0, 0]
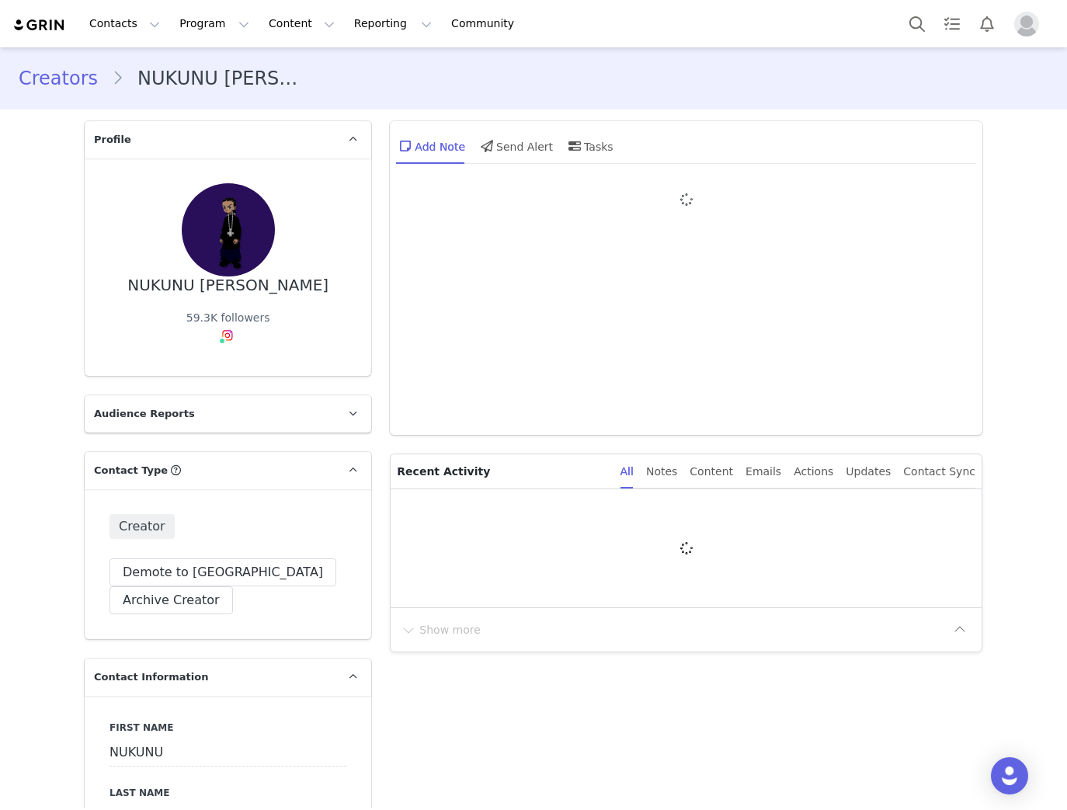
type input "+32 ([GEOGRAPHIC_DATA])"
